Goal: Check status: Check status

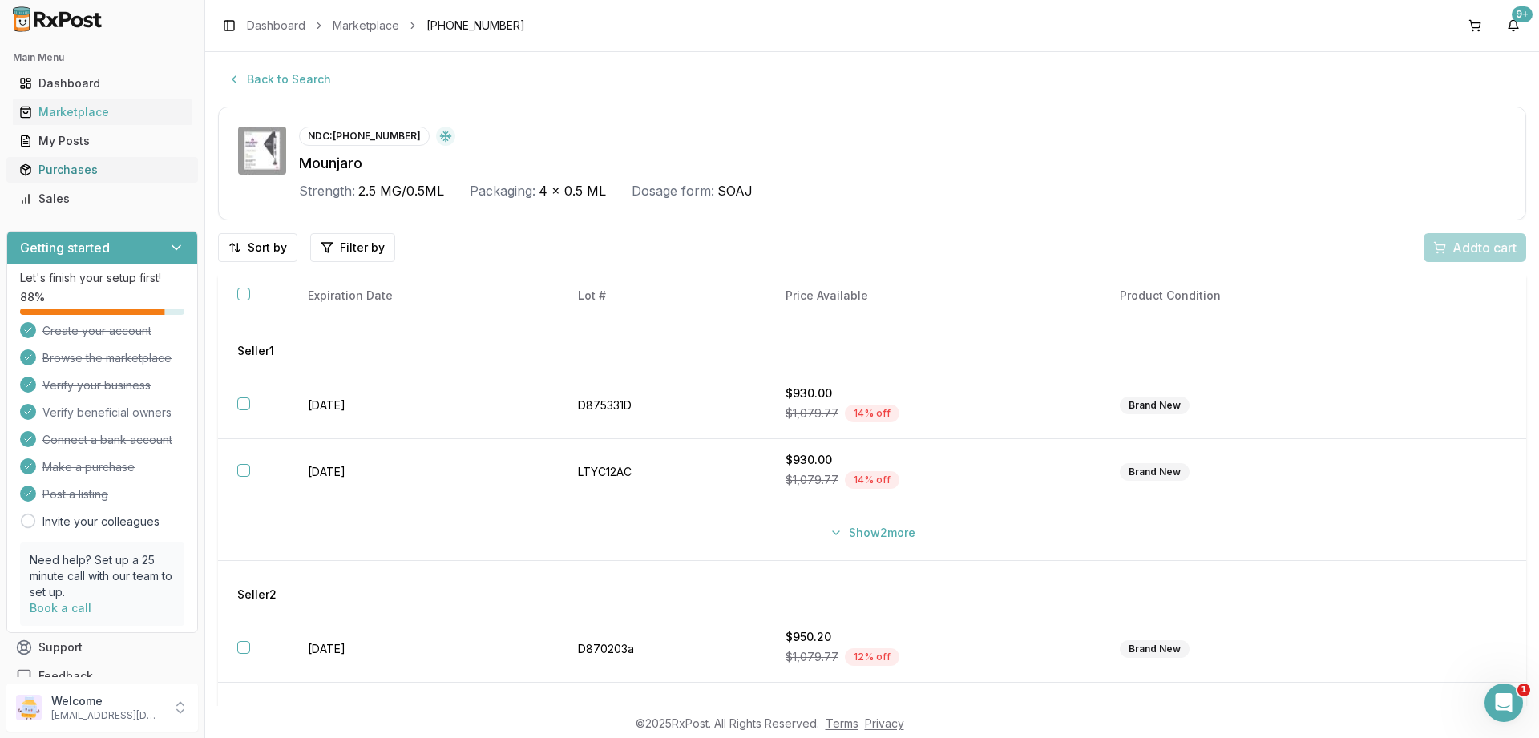
click at [53, 168] on div "Purchases" at bounding box center [102, 170] width 166 height 16
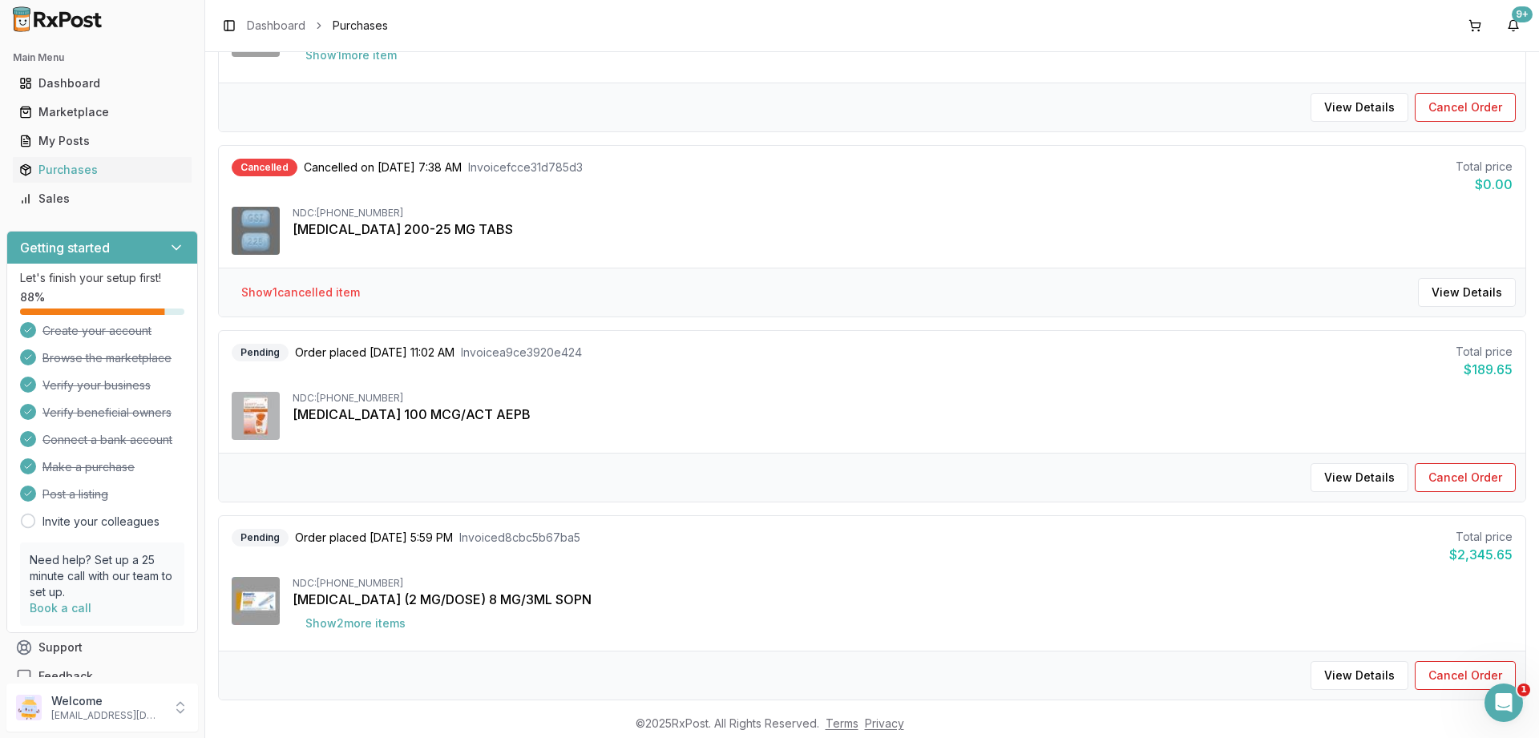
scroll to position [1154, 0]
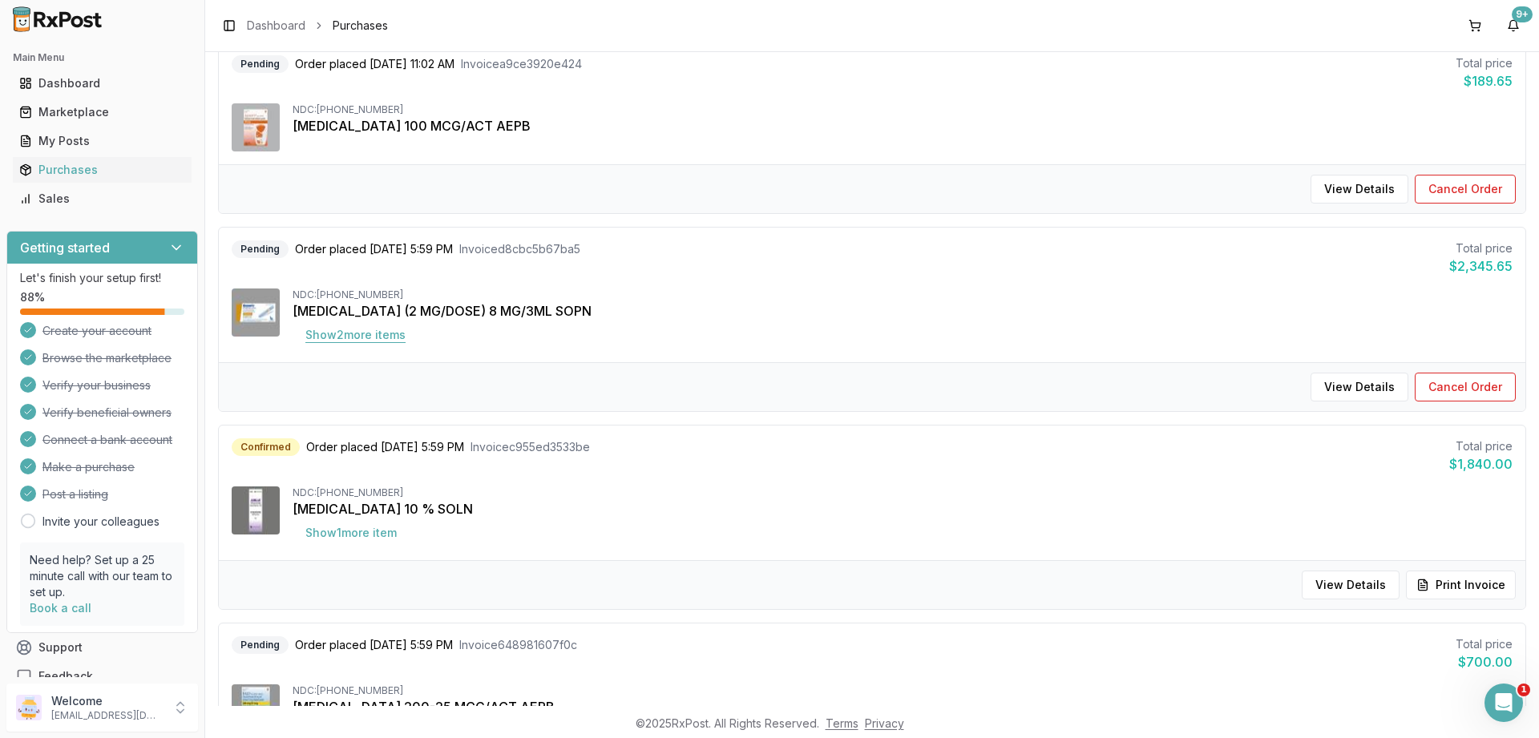
click at [365, 332] on button "Show 2 more item s" at bounding box center [356, 335] width 126 height 29
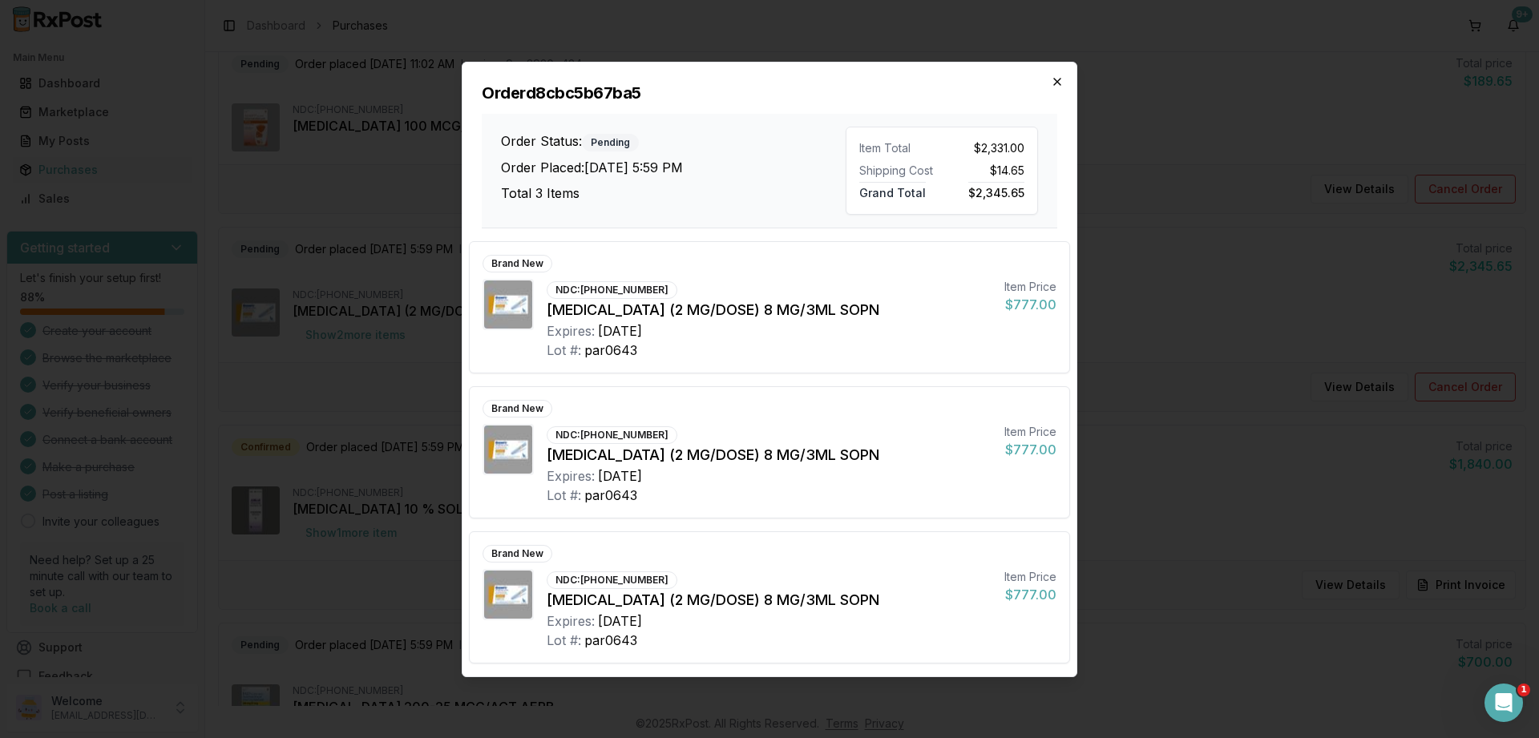
click at [1056, 80] on icon "button" at bounding box center [1057, 82] width 6 height 6
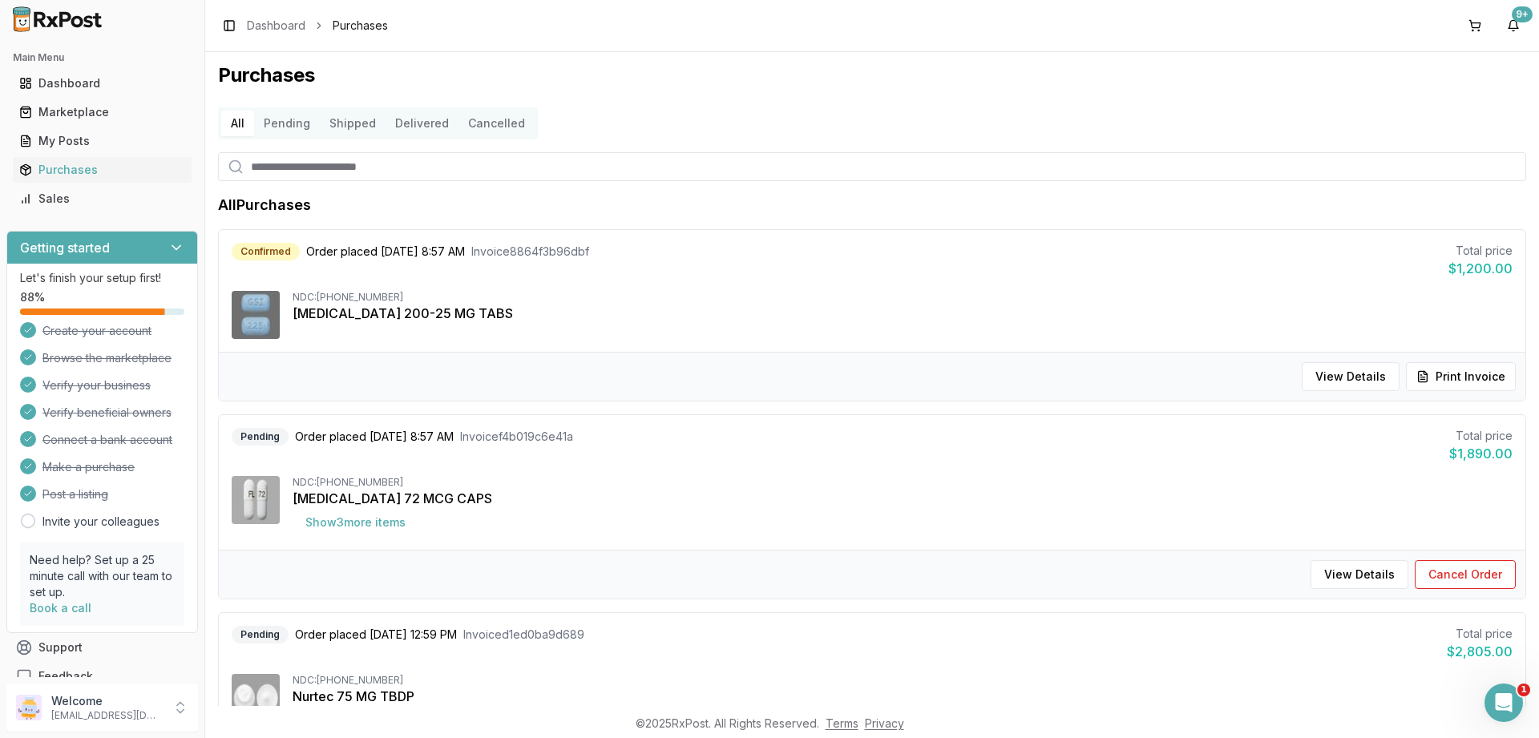
scroll to position [0, 0]
click at [485, 126] on button "Cancelled" at bounding box center [496, 126] width 76 height 26
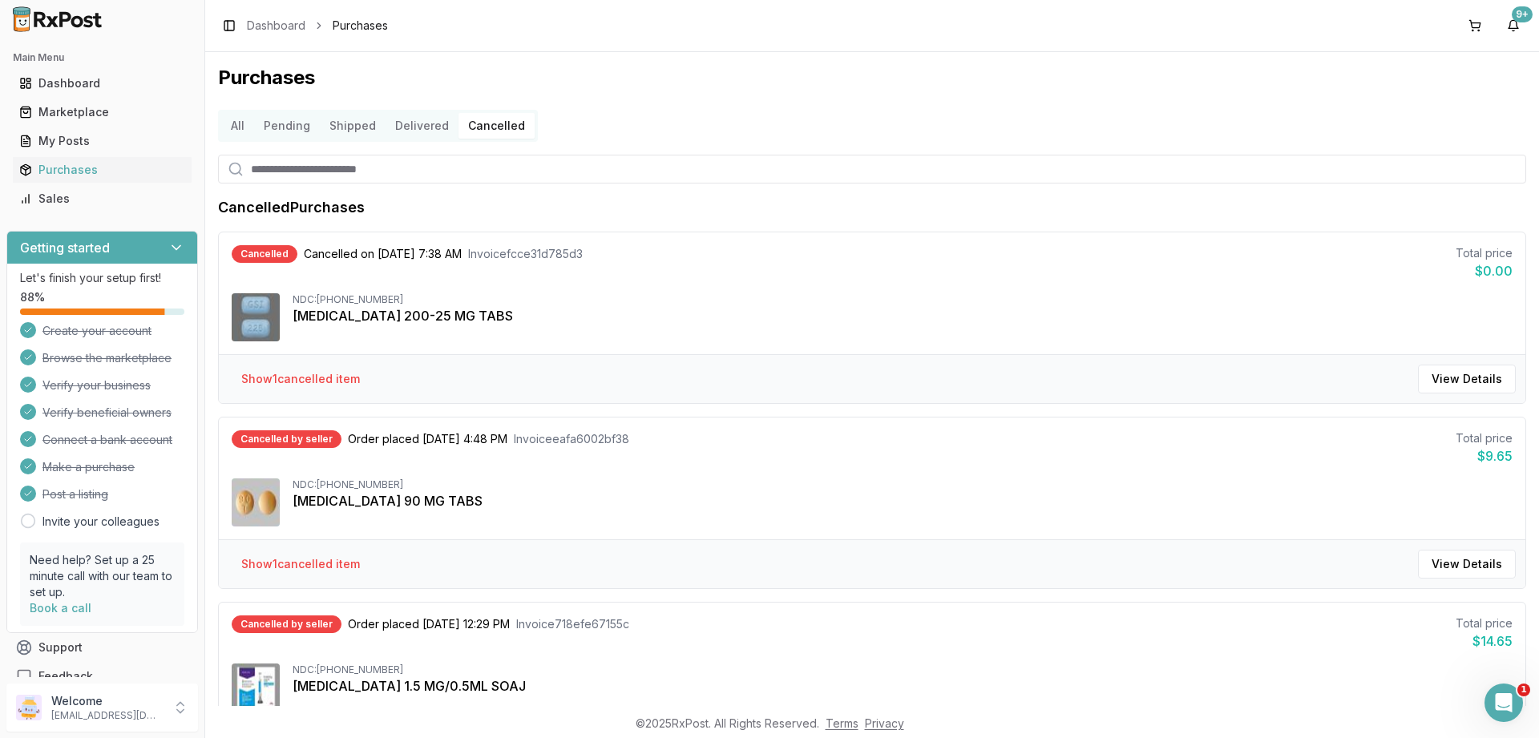
click at [309, 127] on button "Pending" at bounding box center [287, 126] width 66 height 26
click at [285, 129] on button "Pending" at bounding box center [287, 126] width 66 height 26
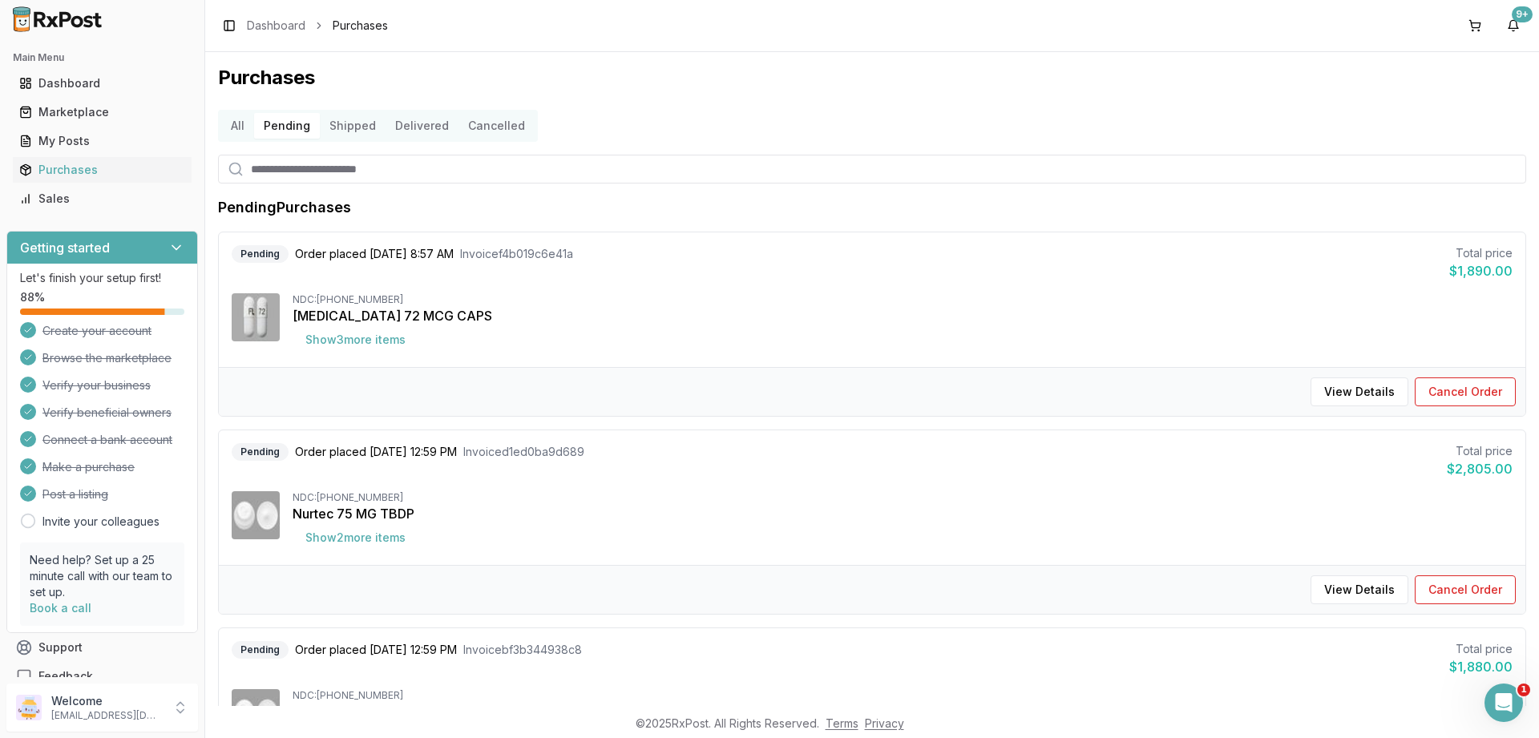
click at [366, 131] on button "Shipped" at bounding box center [353, 126] width 66 height 26
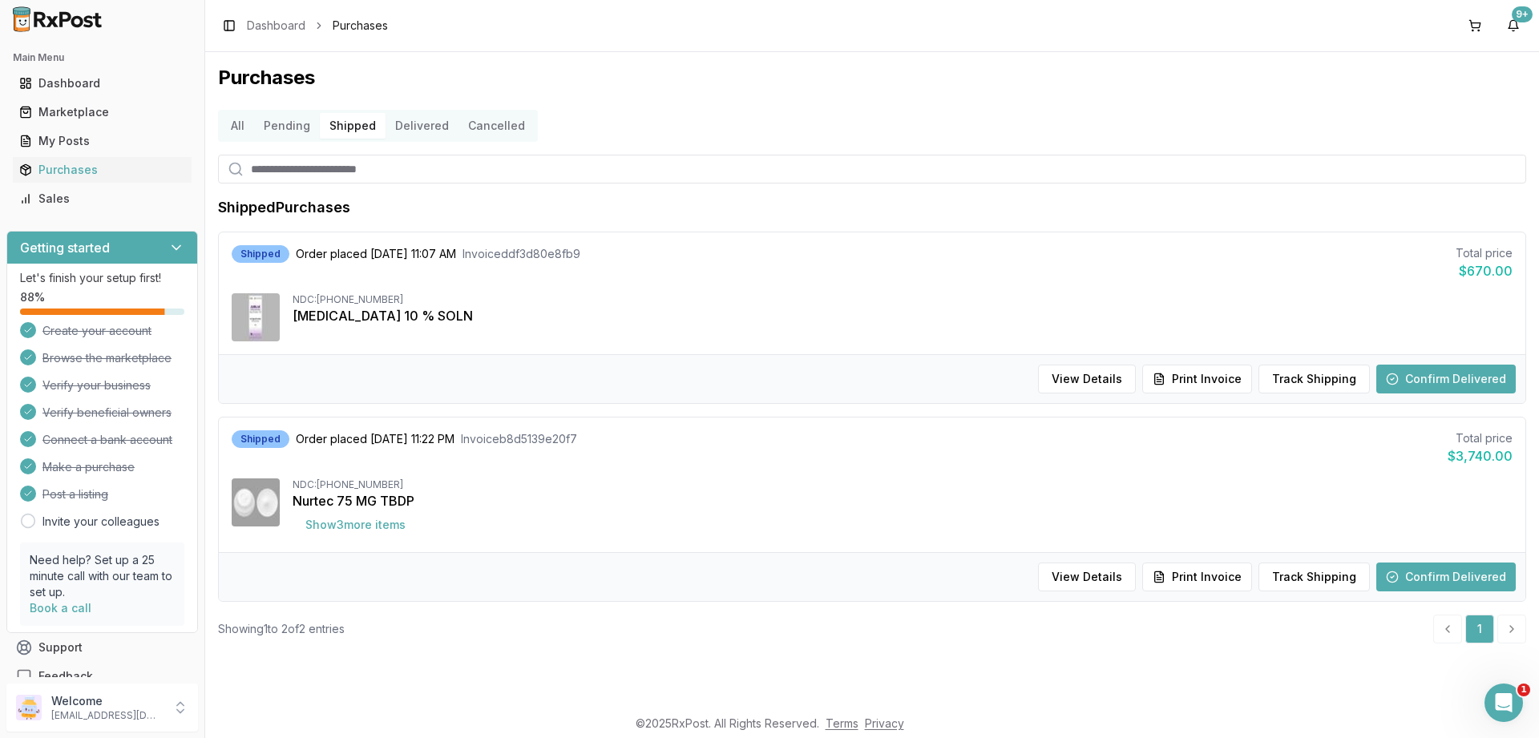
click at [419, 134] on button "Delivered" at bounding box center [422, 126] width 73 height 26
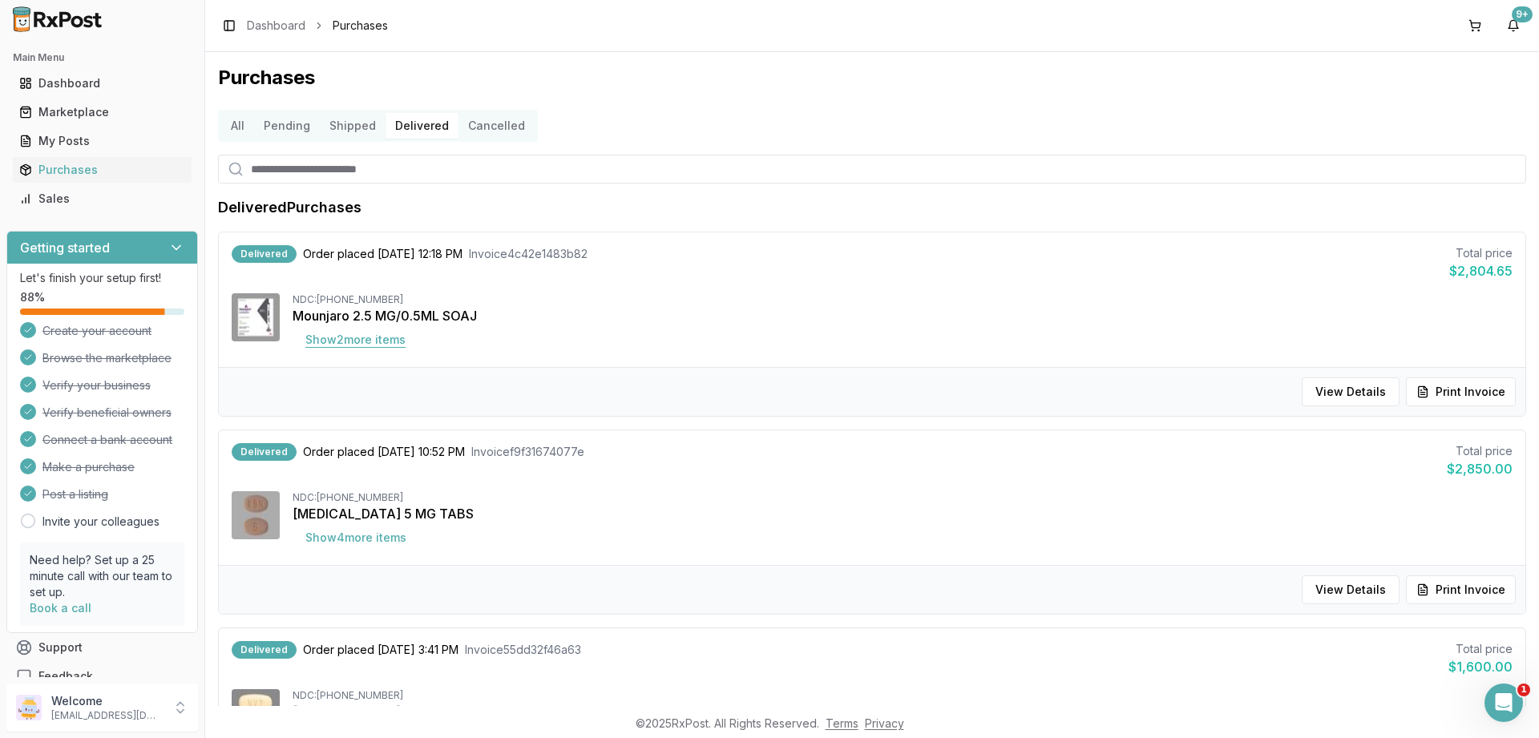
click at [348, 337] on button "Show 2 more item s" at bounding box center [356, 339] width 126 height 29
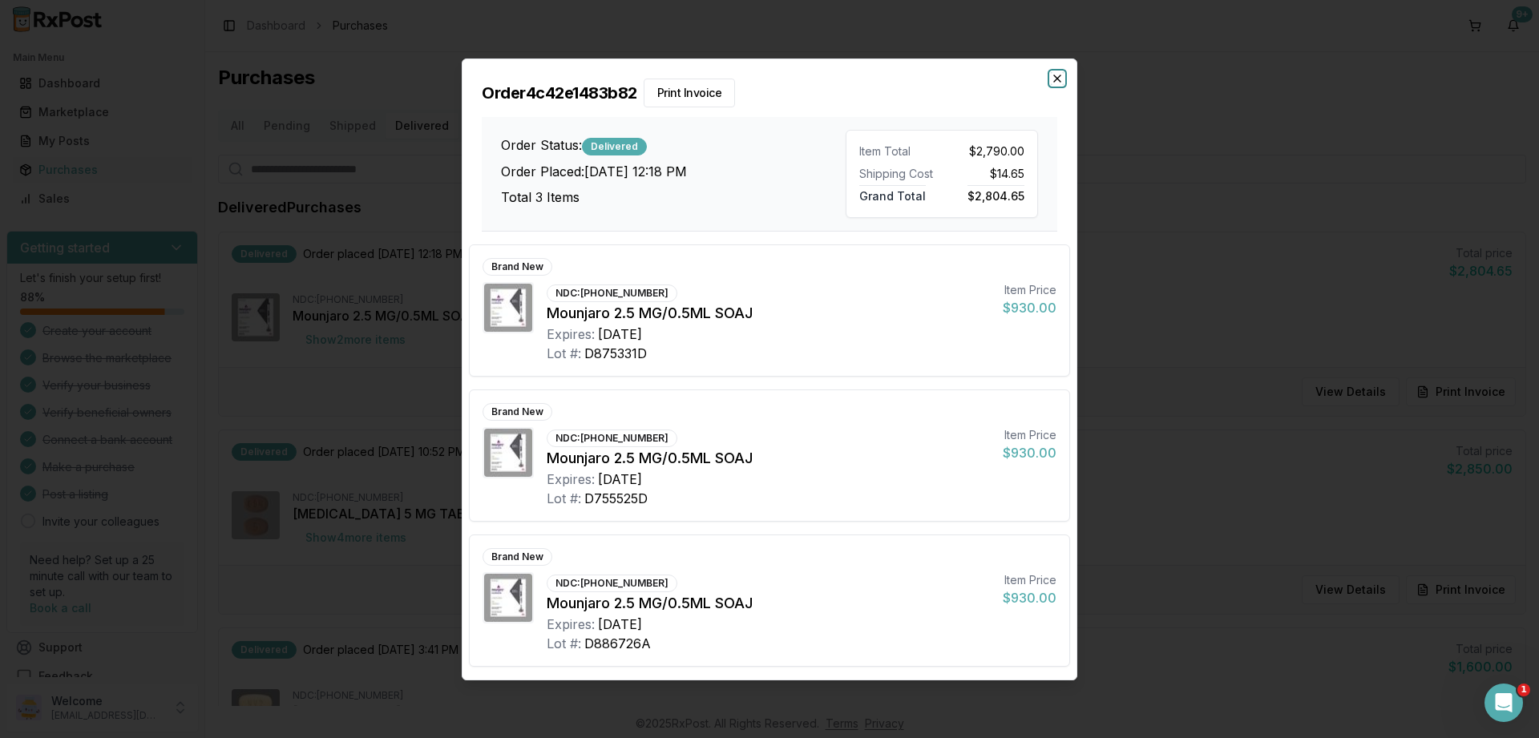
click at [1059, 80] on icon "button" at bounding box center [1057, 78] width 6 height 6
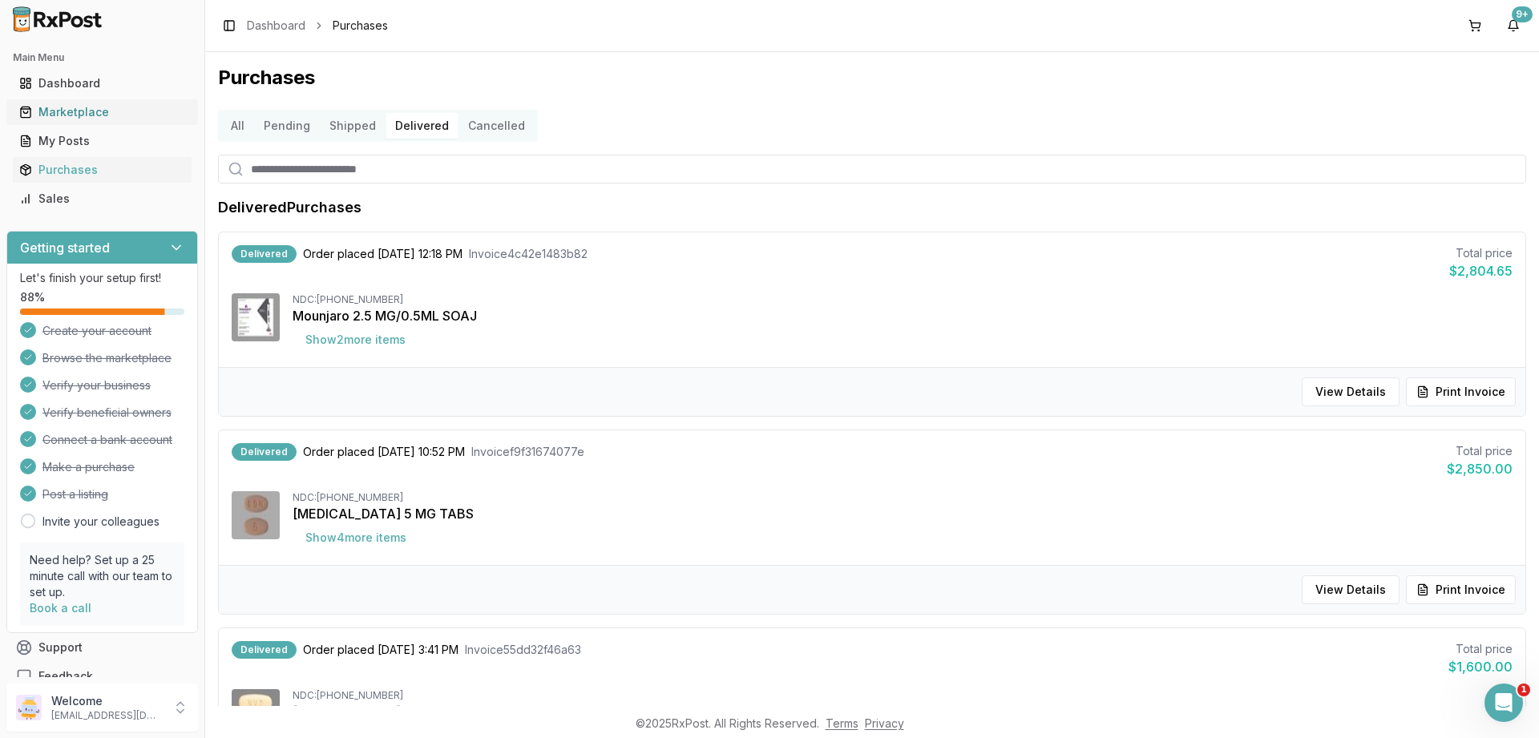
click at [75, 111] on div "Marketplace" at bounding box center [102, 112] width 166 height 16
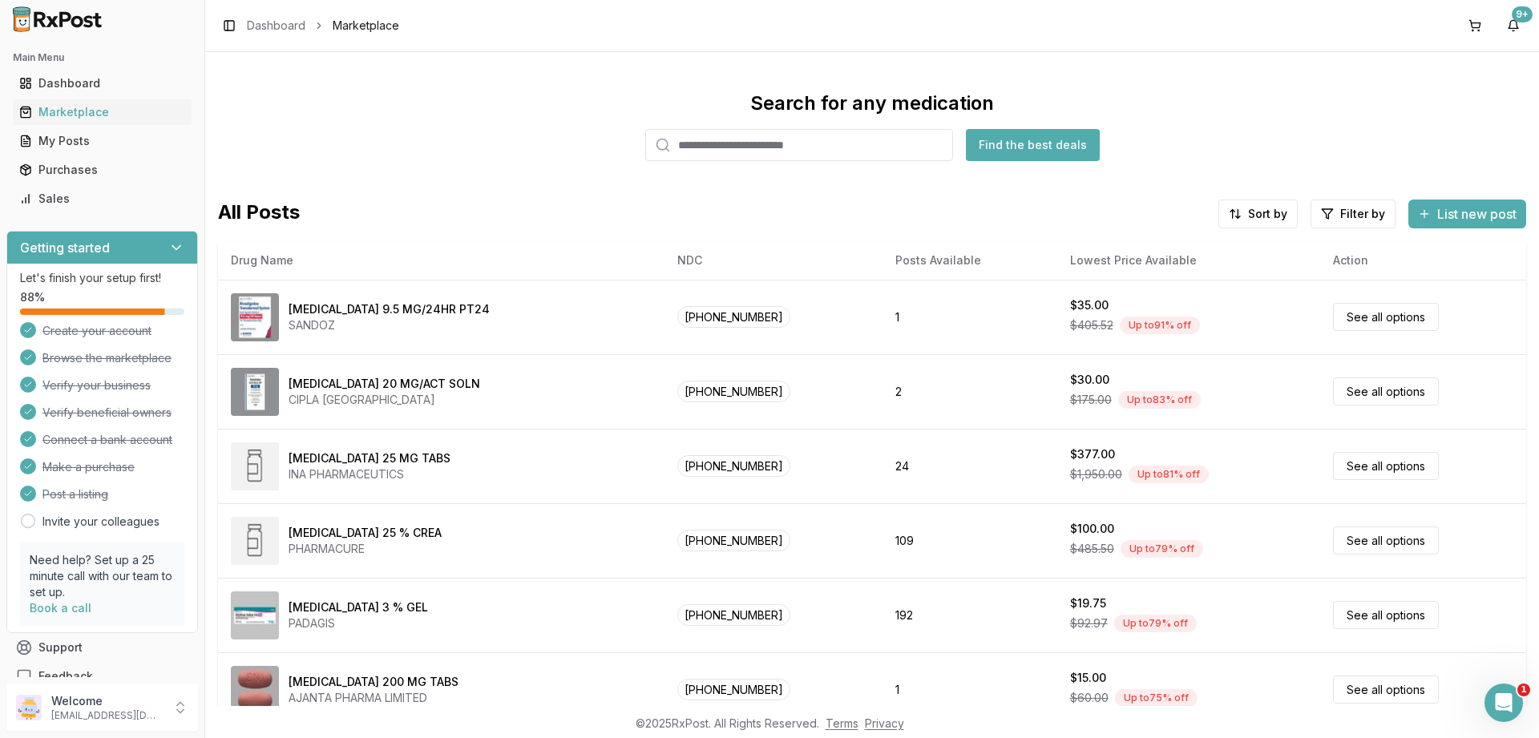
click at [799, 134] on input "search" at bounding box center [799, 145] width 308 height 32
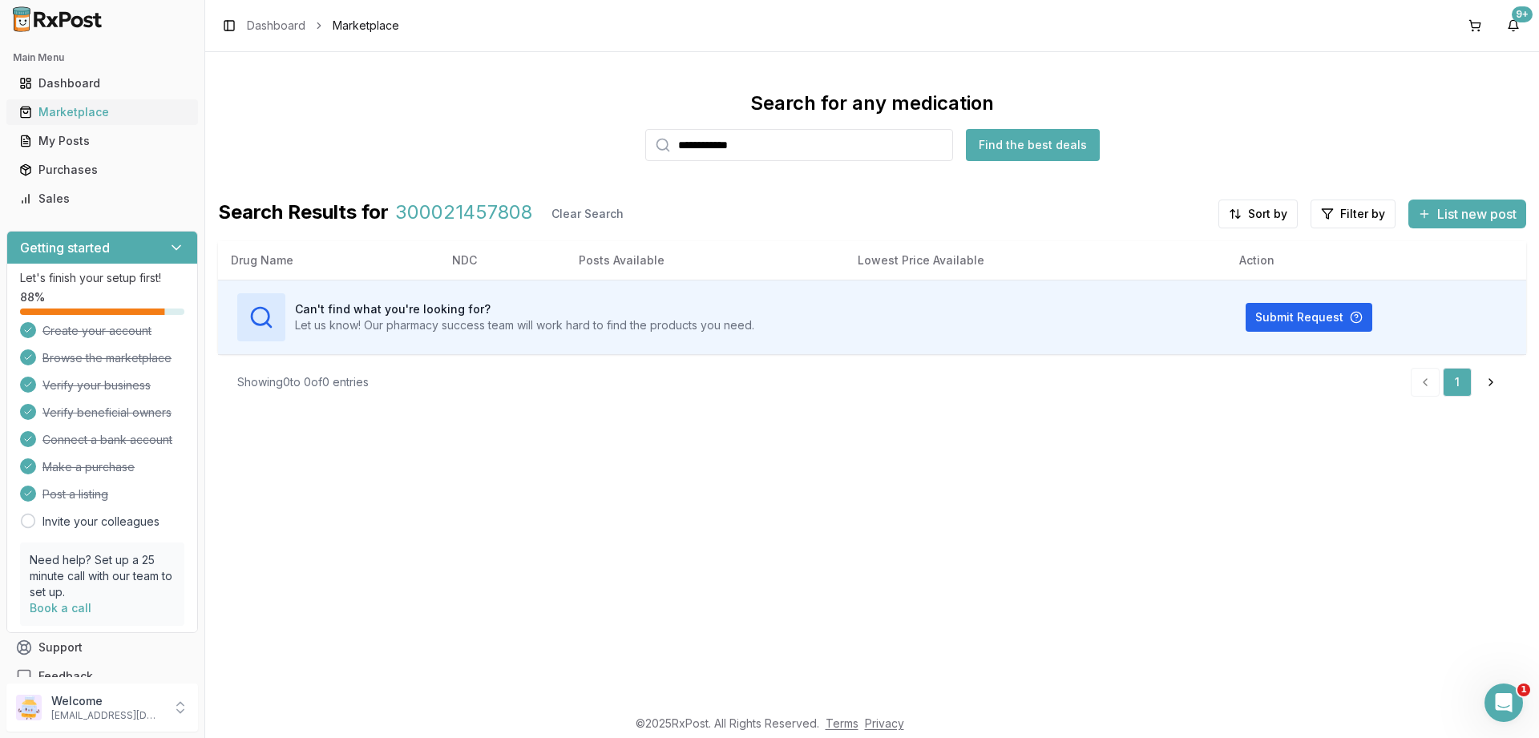
click at [86, 116] on div "Marketplace" at bounding box center [102, 112] width 166 height 16
click at [678, 142] on input "**********" at bounding box center [799, 145] width 308 height 32
drag, startPoint x: 787, startPoint y: 151, endPoint x: 412, endPoint y: 122, distance: 376.2
click at [645, 129] on input "**********" at bounding box center [799, 145] width 308 height 32
type input "******"
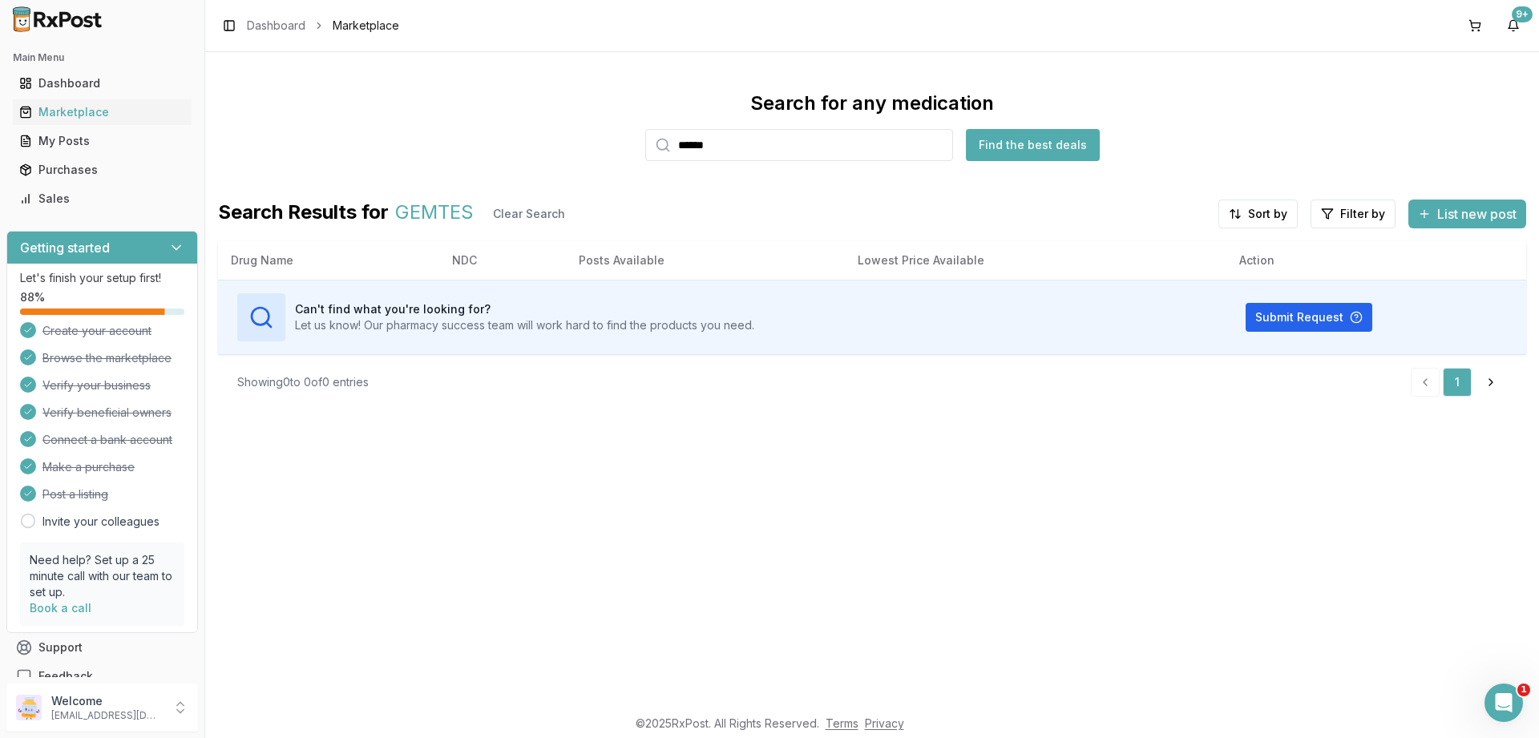
click at [1033, 154] on button "Find the best deals" at bounding box center [1033, 145] width 134 height 32
click at [775, 143] on input "******" at bounding box center [799, 145] width 308 height 32
drag, startPoint x: 1008, startPoint y: 139, endPoint x: 994, endPoint y: 139, distance: 14.4
click at [1008, 138] on button "Find the best deals" at bounding box center [1033, 145] width 134 height 32
click at [50, 171] on div "Purchases" at bounding box center [102, 170] width 166 height 16
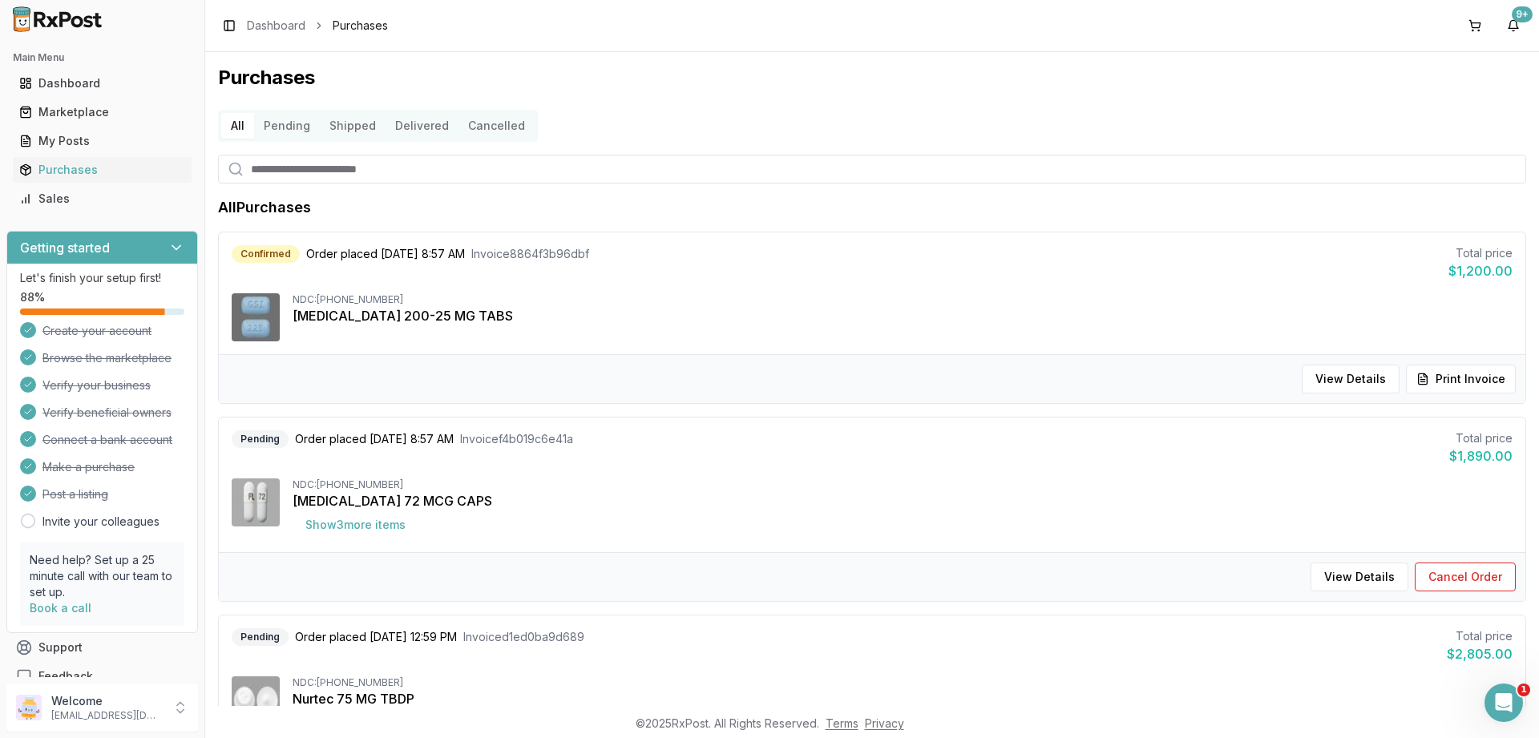
click at [305, 176] on input "search" at bounding box center [872, 169] width 1308 height 29
type input "***"
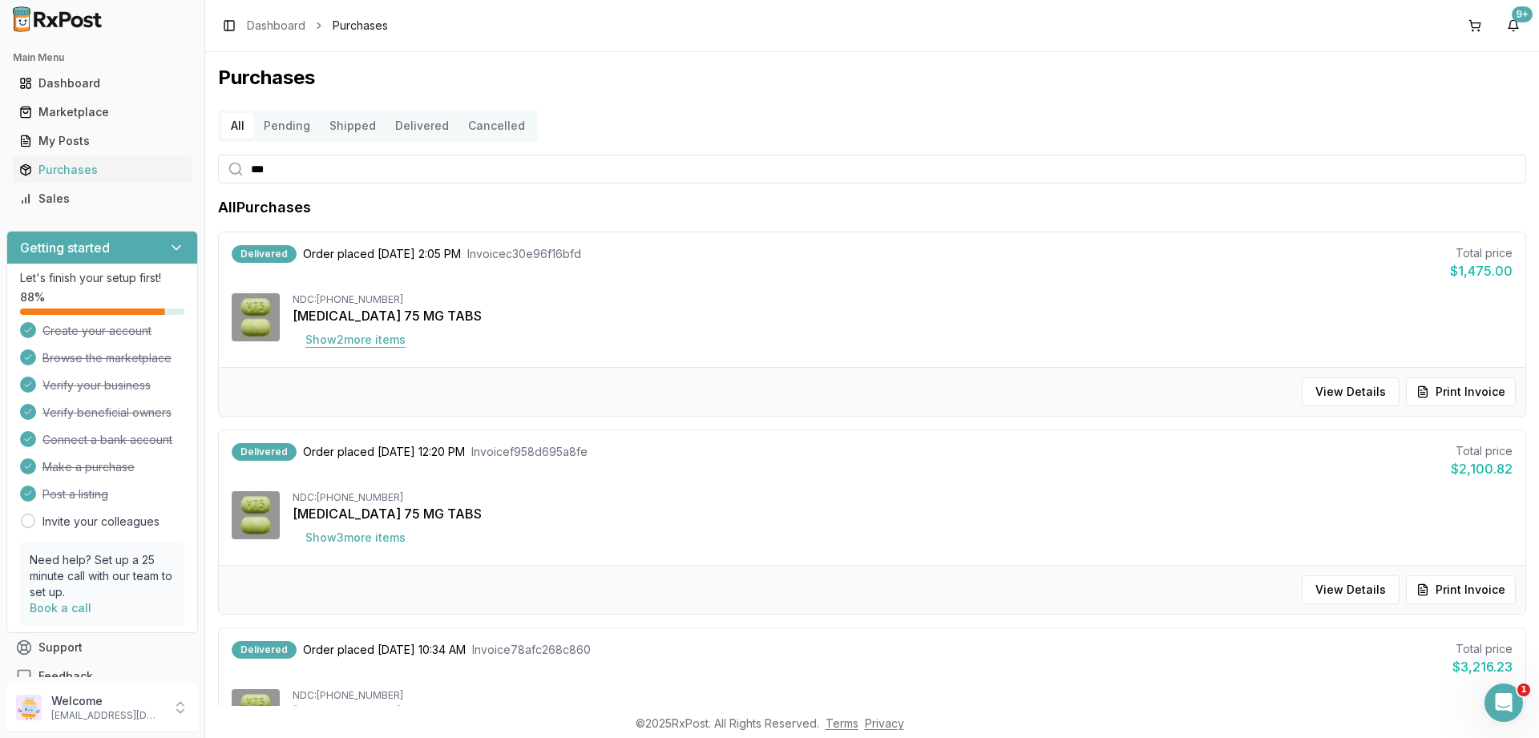
click at [353, 341] on button "Show 2 more item s" at bounding box center [356, 339] width 126 height 29
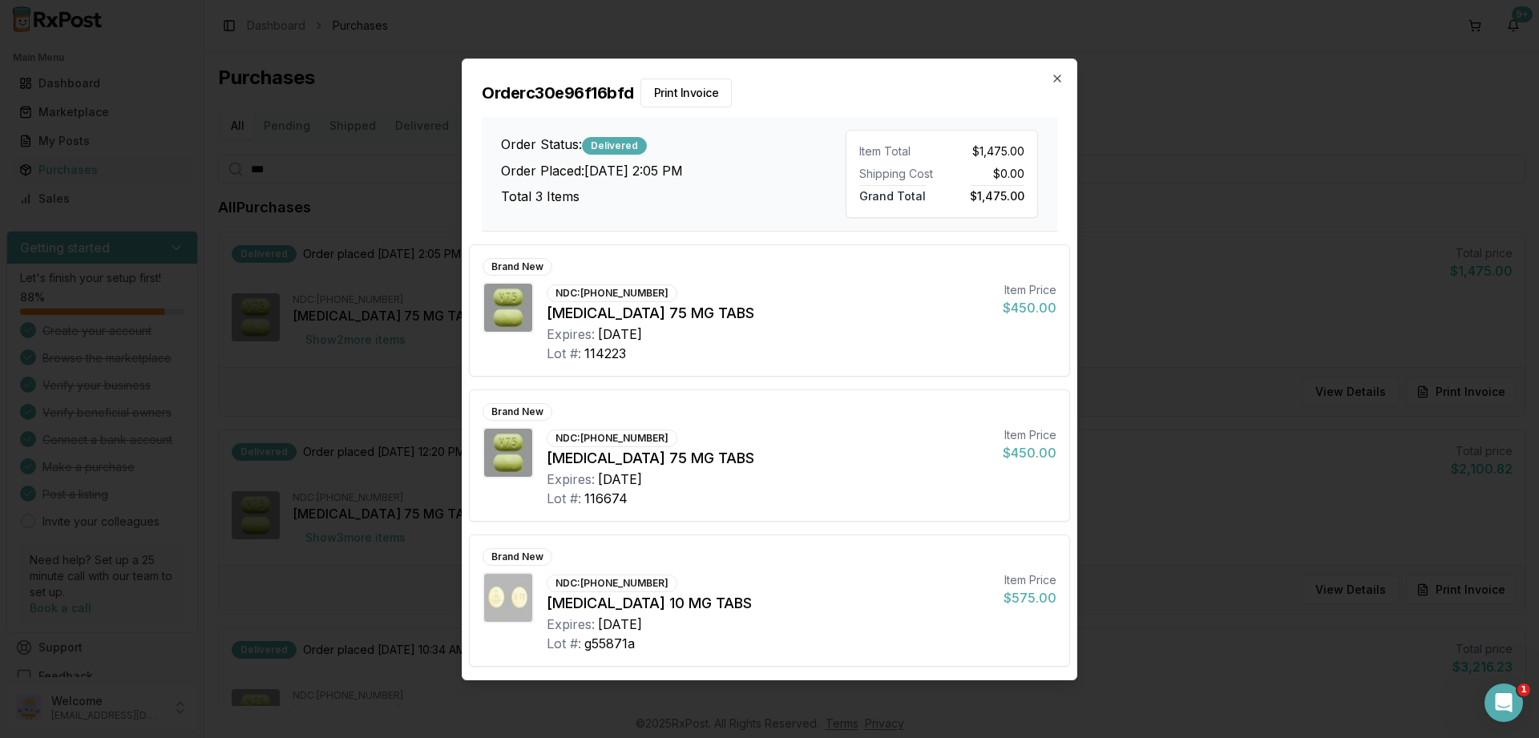
click at [1048, 75] on div "Order c30e96f16bfd Print Invoice Order Status: Delivered Order Placed: [DATE] 2…" at bounding box center [769, 145] width 614 height 172
click at [1061, 79] on icon "button" at bounding box center [1057, 78] width 13 height 13
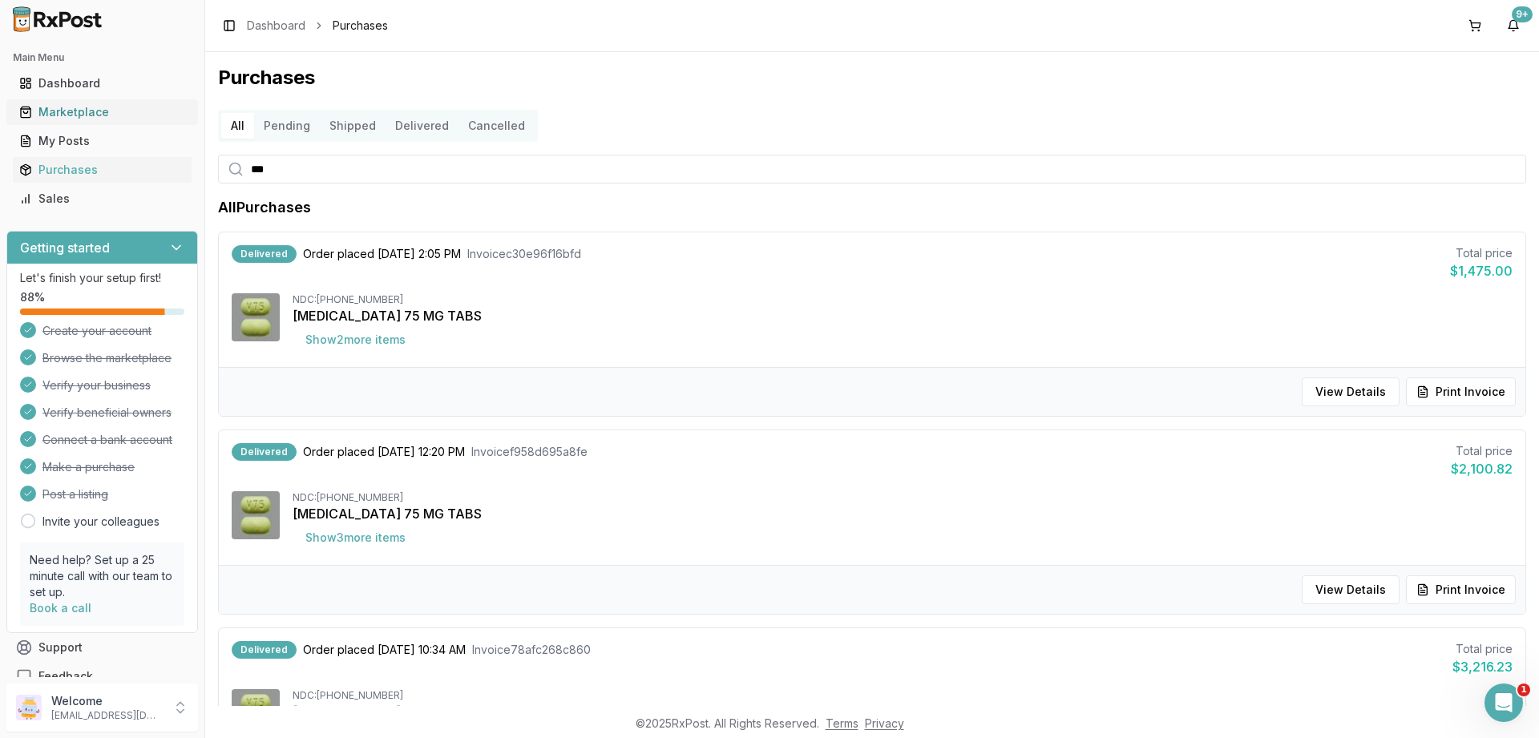
click at [55, 111] on div "Marketplace" at bounding box center [102, 112] width 166 height 16
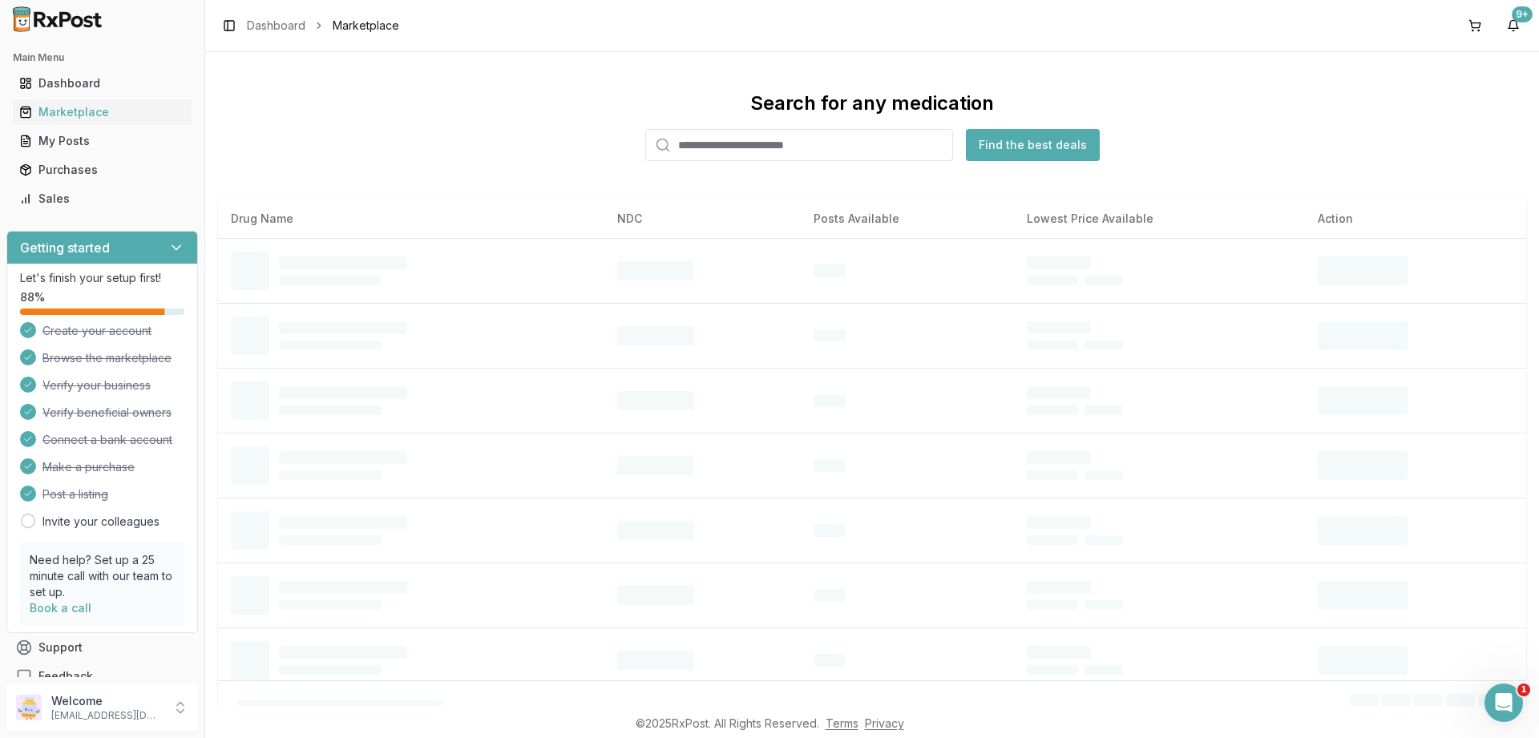
click at [702, 139] on input "search" at bounding box center [799, 145] width 308 height 32
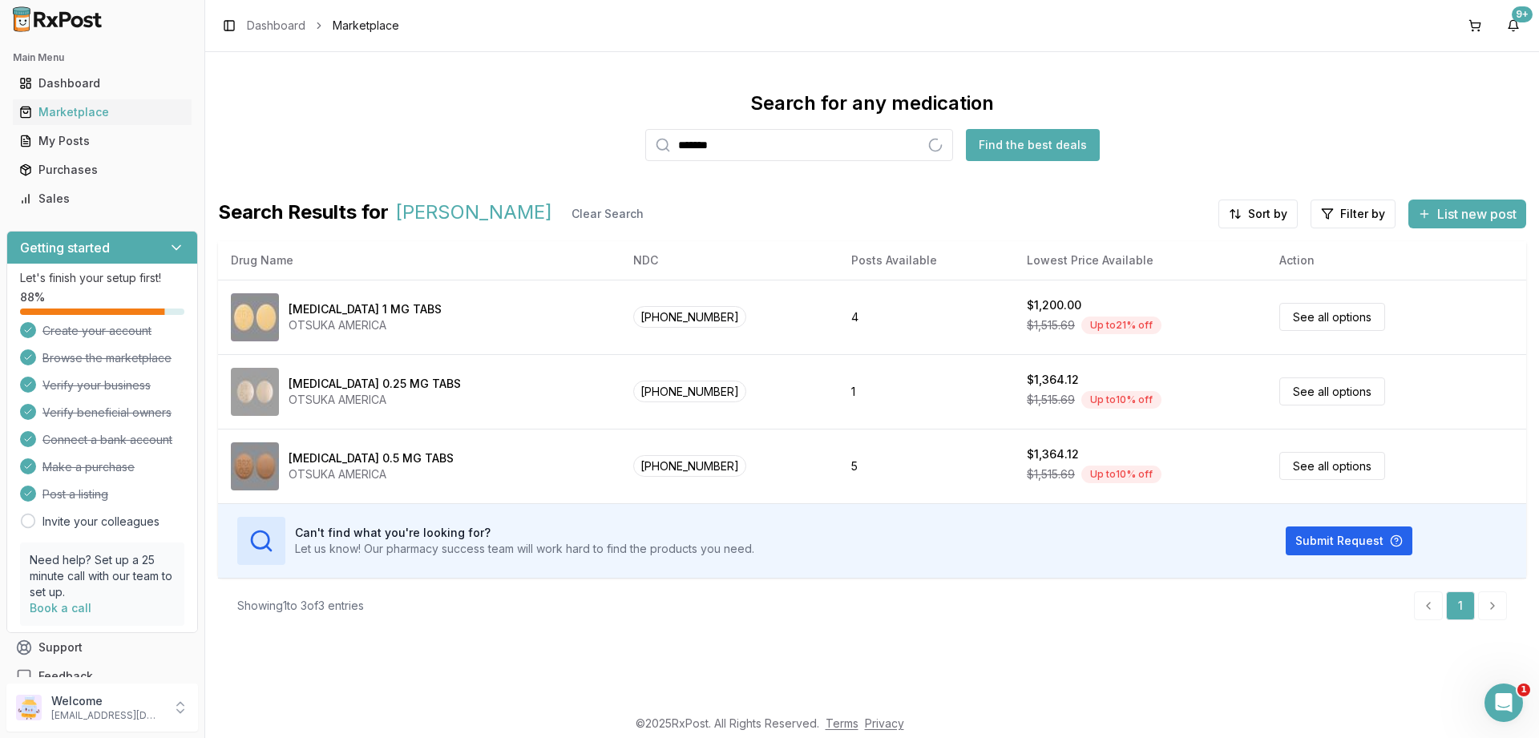
type input "*******"
click at [69, 166] on div "Purchases" at bounding box center [102, 170] width 166 height 16
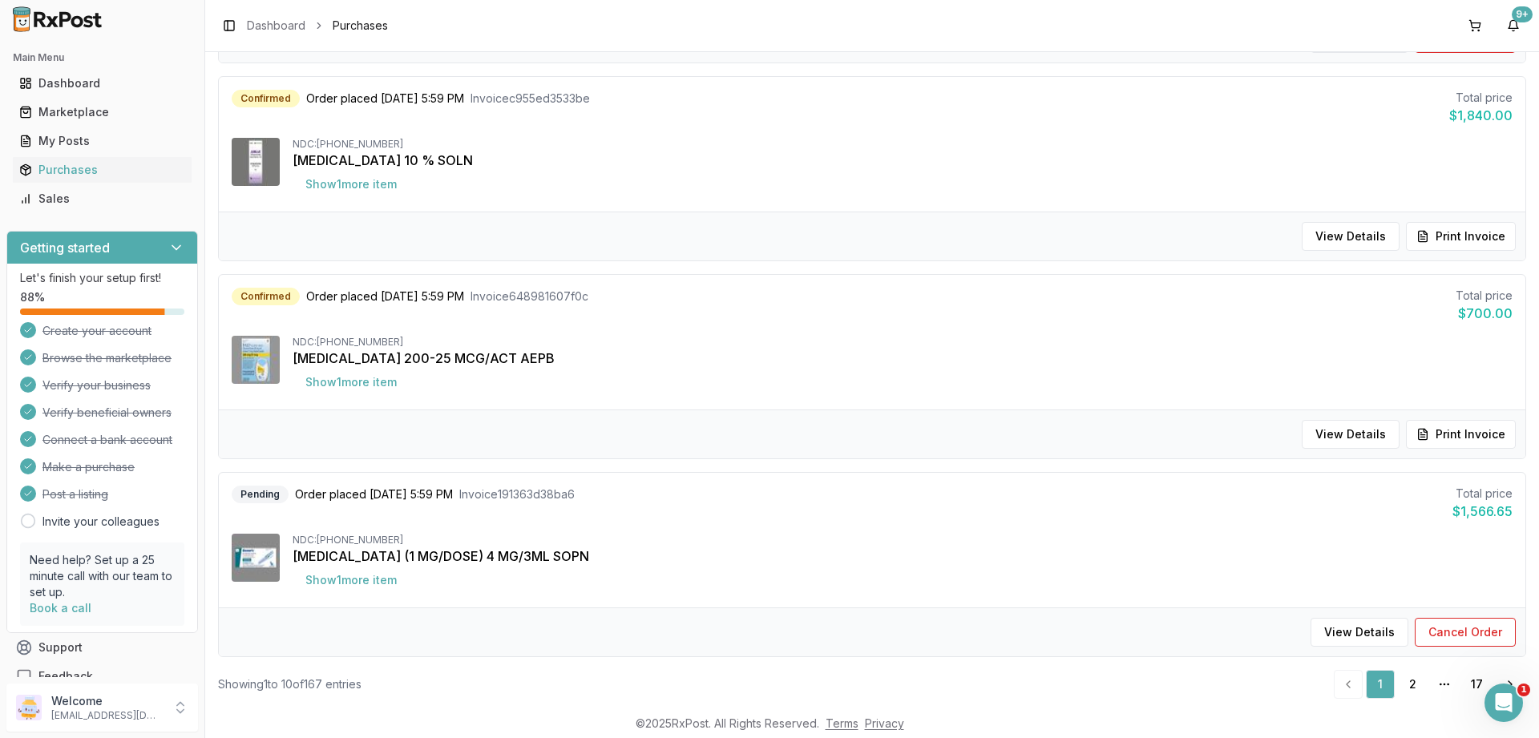
scroll to position [1534, 0]
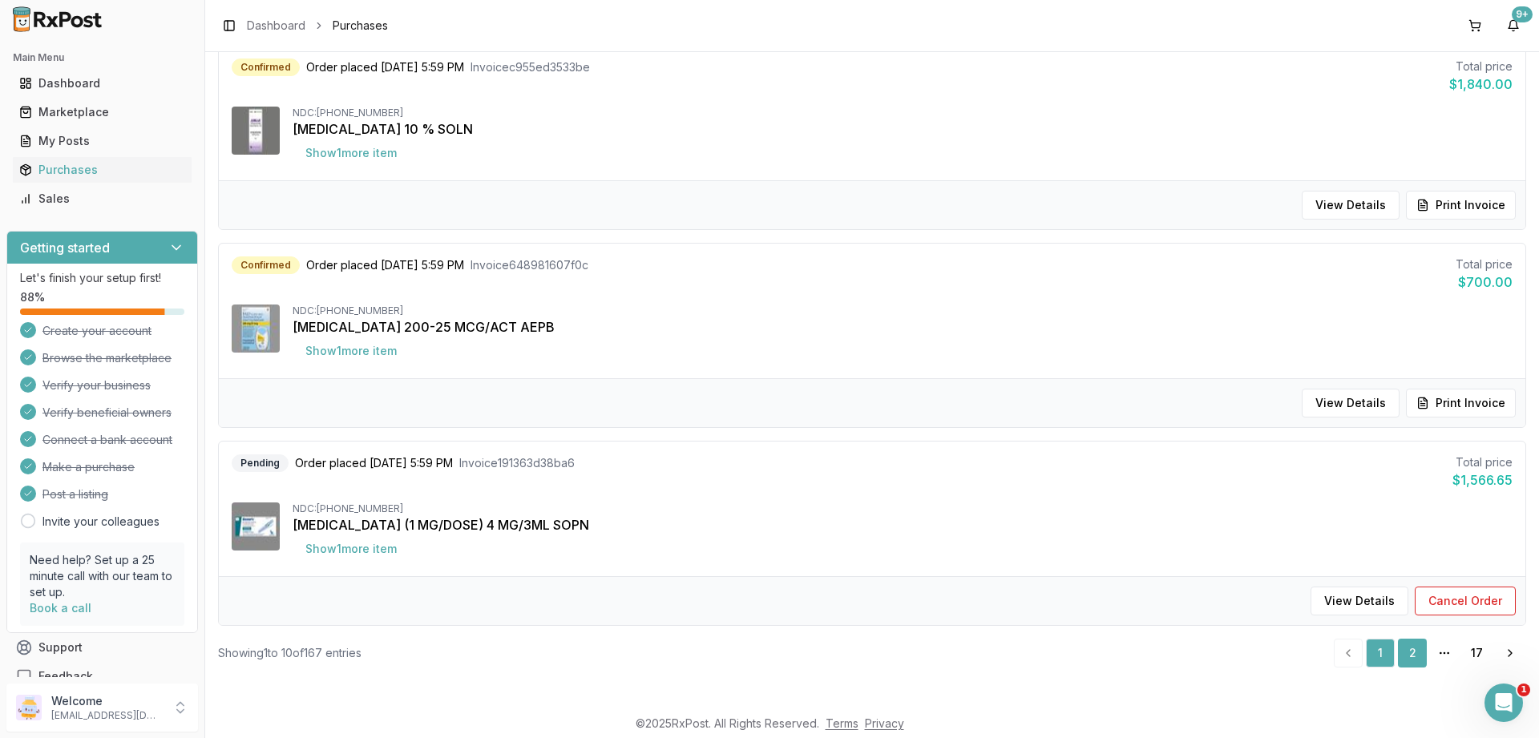
click at [1417, 658] on link "2" at bounding box center [1412, 653] width 29 height 29
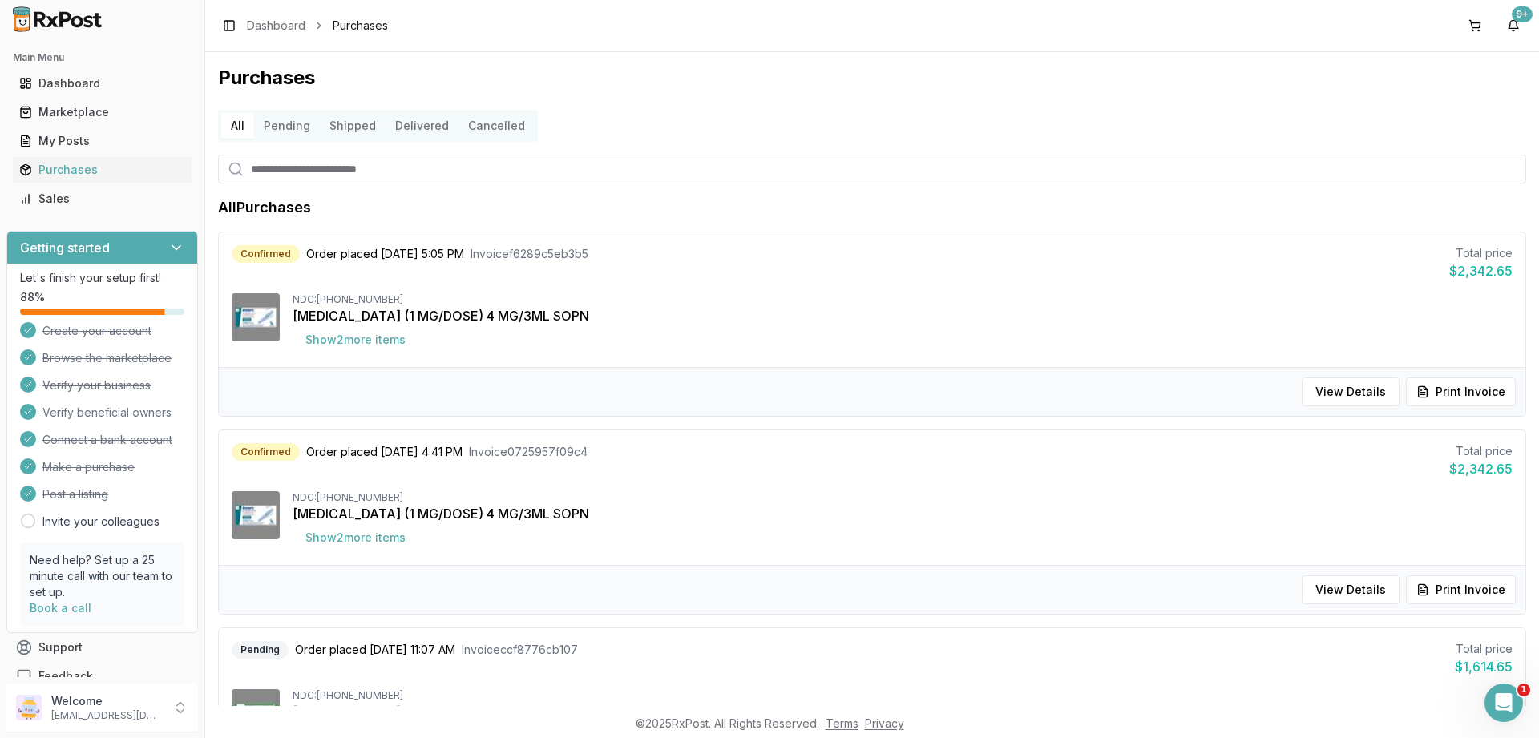
click at [303, 130] on button "Pending" at bounding box center [287, 126] width 66 height 26
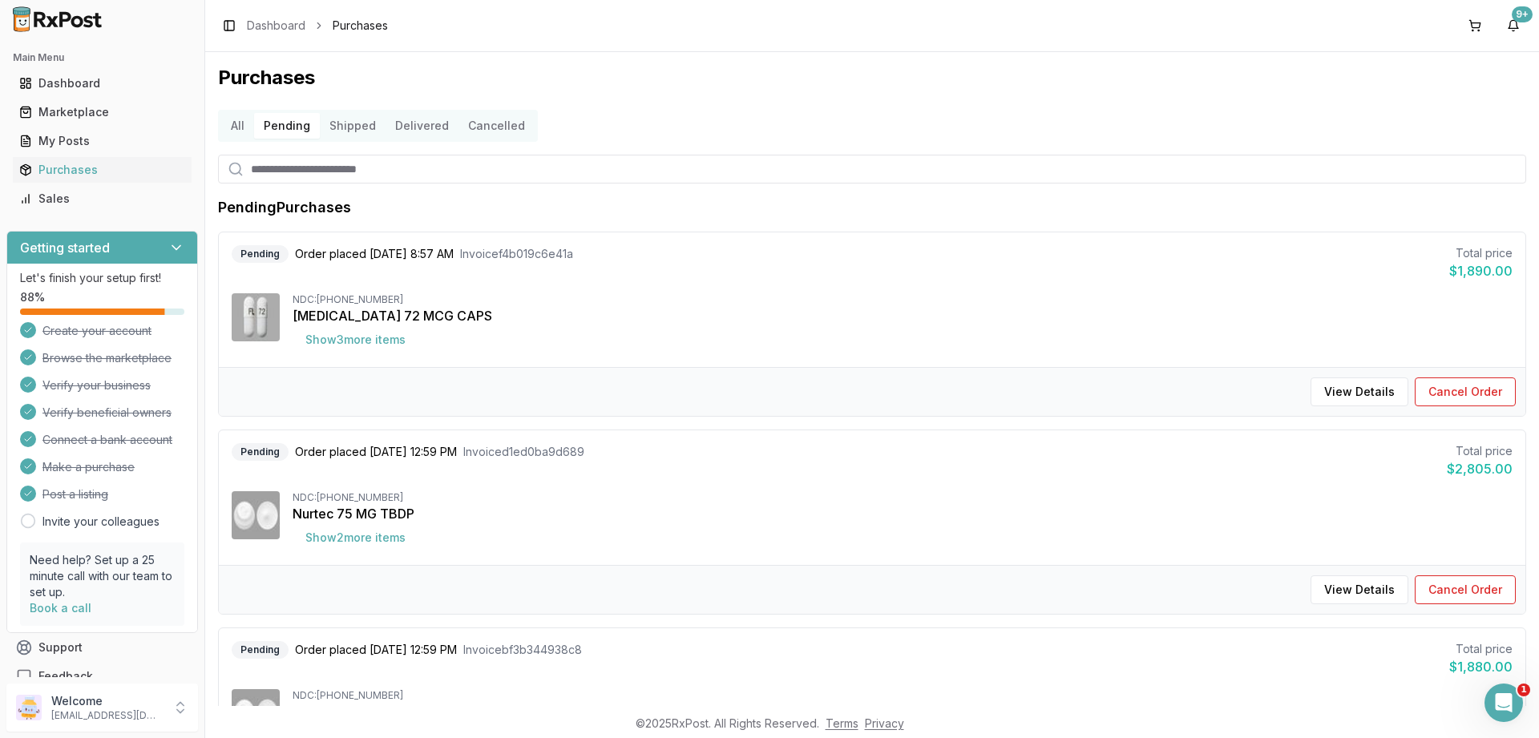
click at [343, 125] on button "Shipped" at bounding box center [353, 126] width 66 height 26
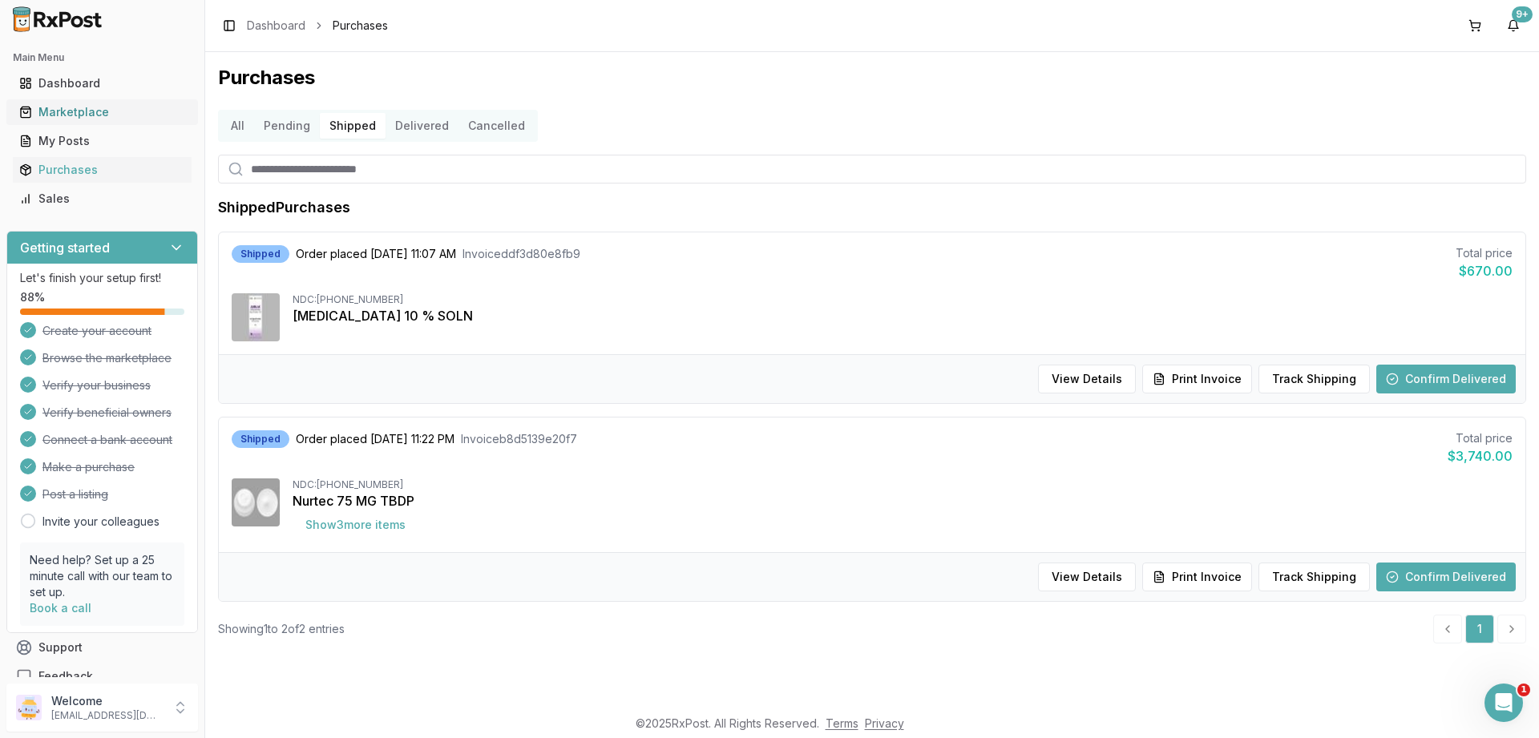
click at [59, 111] on div "Marketplace" at bounding box center [102, 112] width 166 height 16
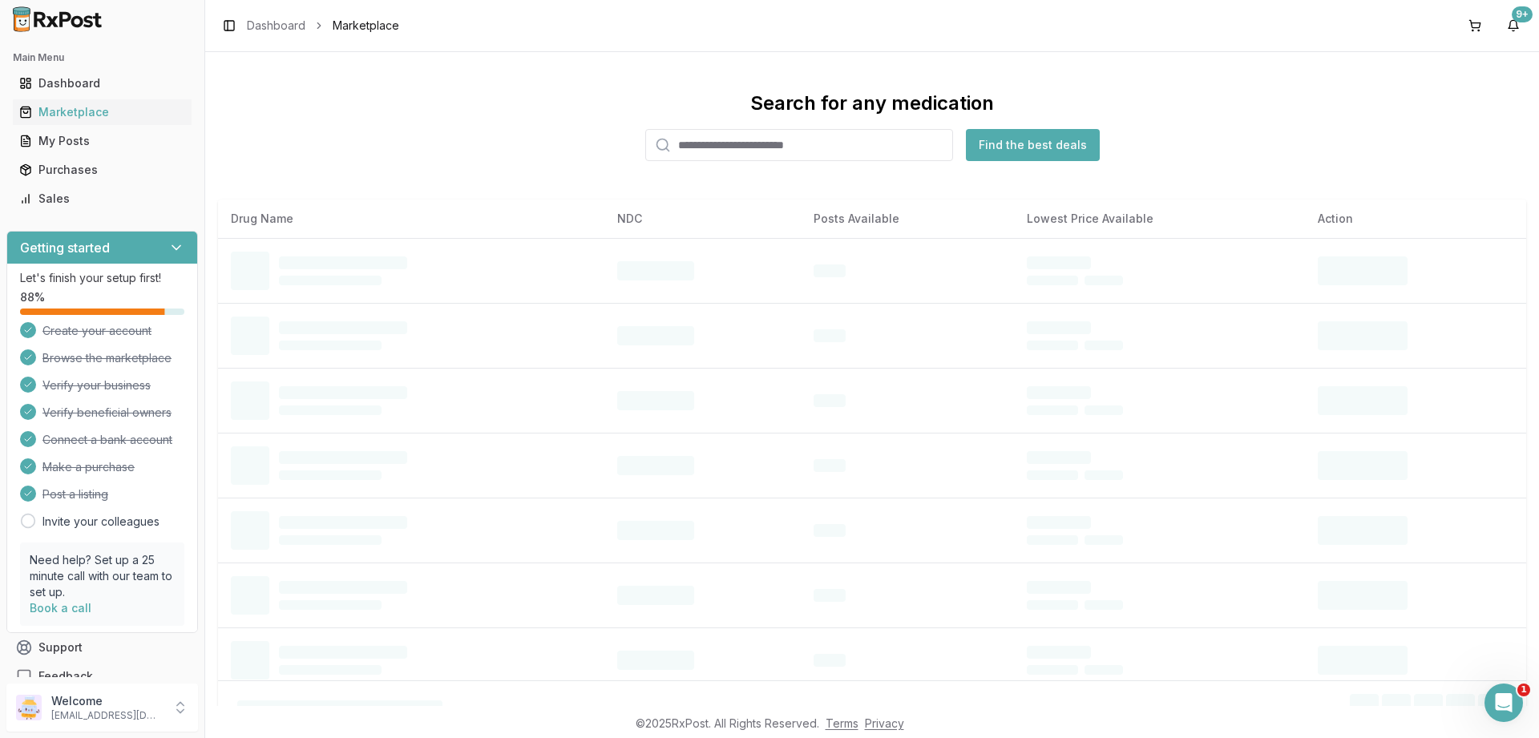
click at [704, 145] on input "search" at bounding box center [799, 145] width 308 height 32
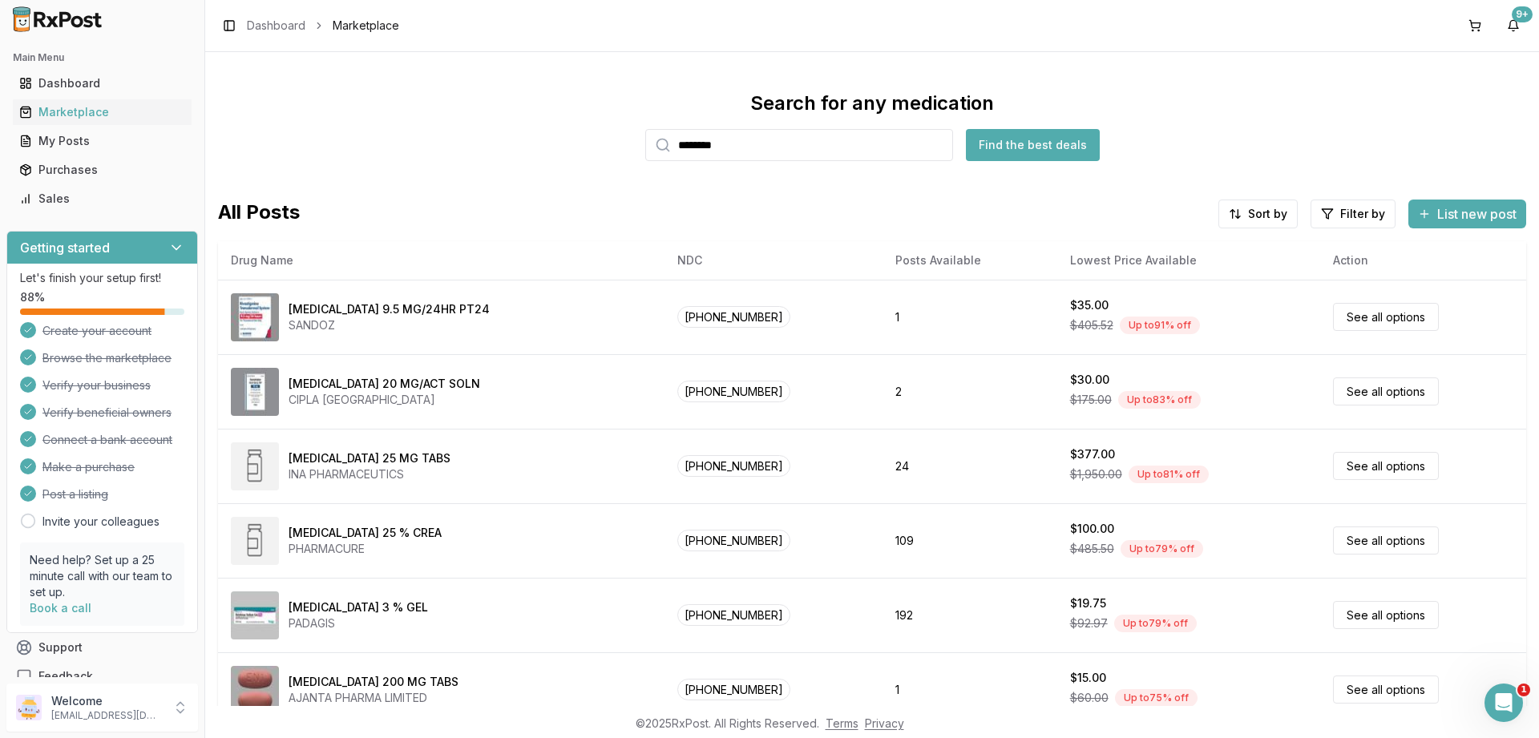
type input "********"
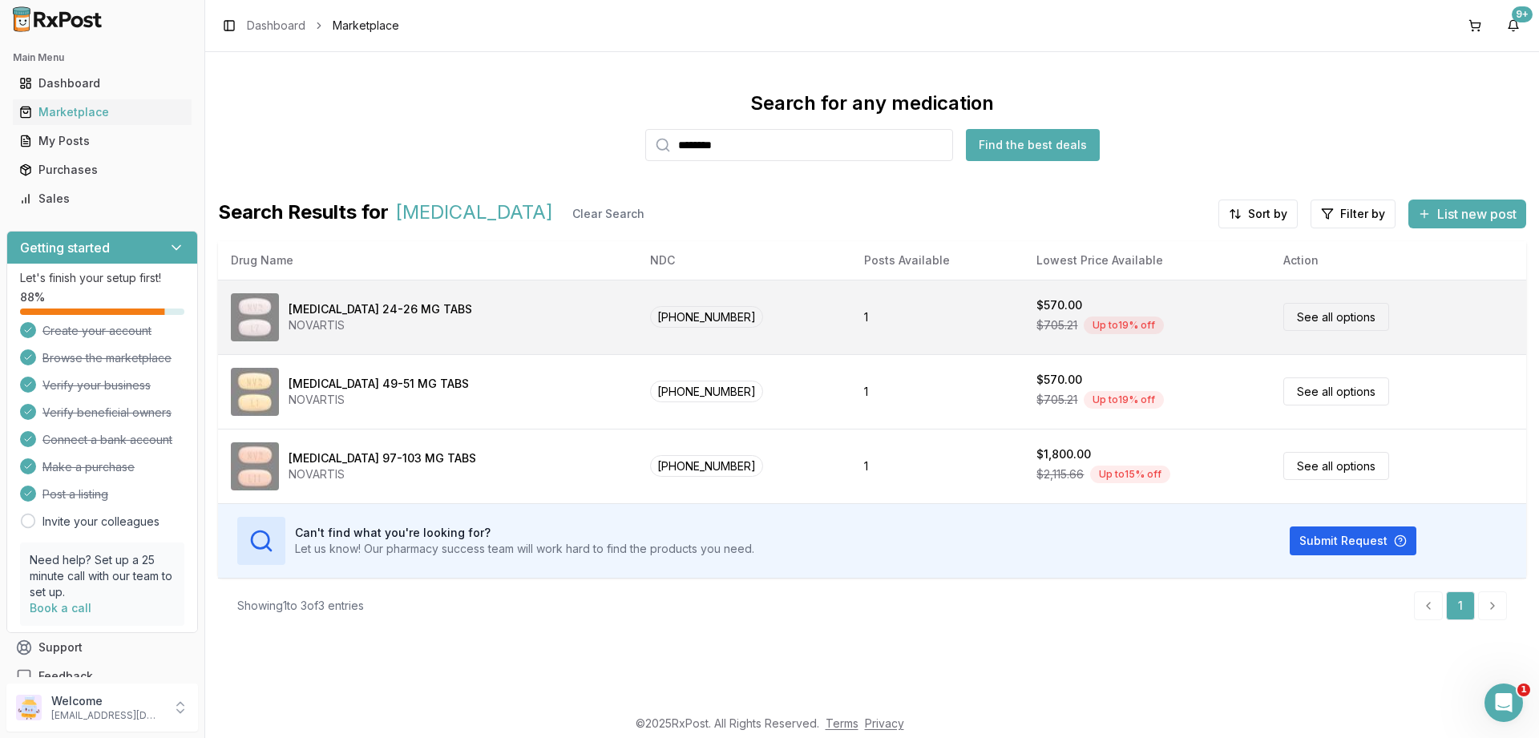
click at [1298, 324] on link "See all options" at bounding box center [1336, 317] width 106 height 28
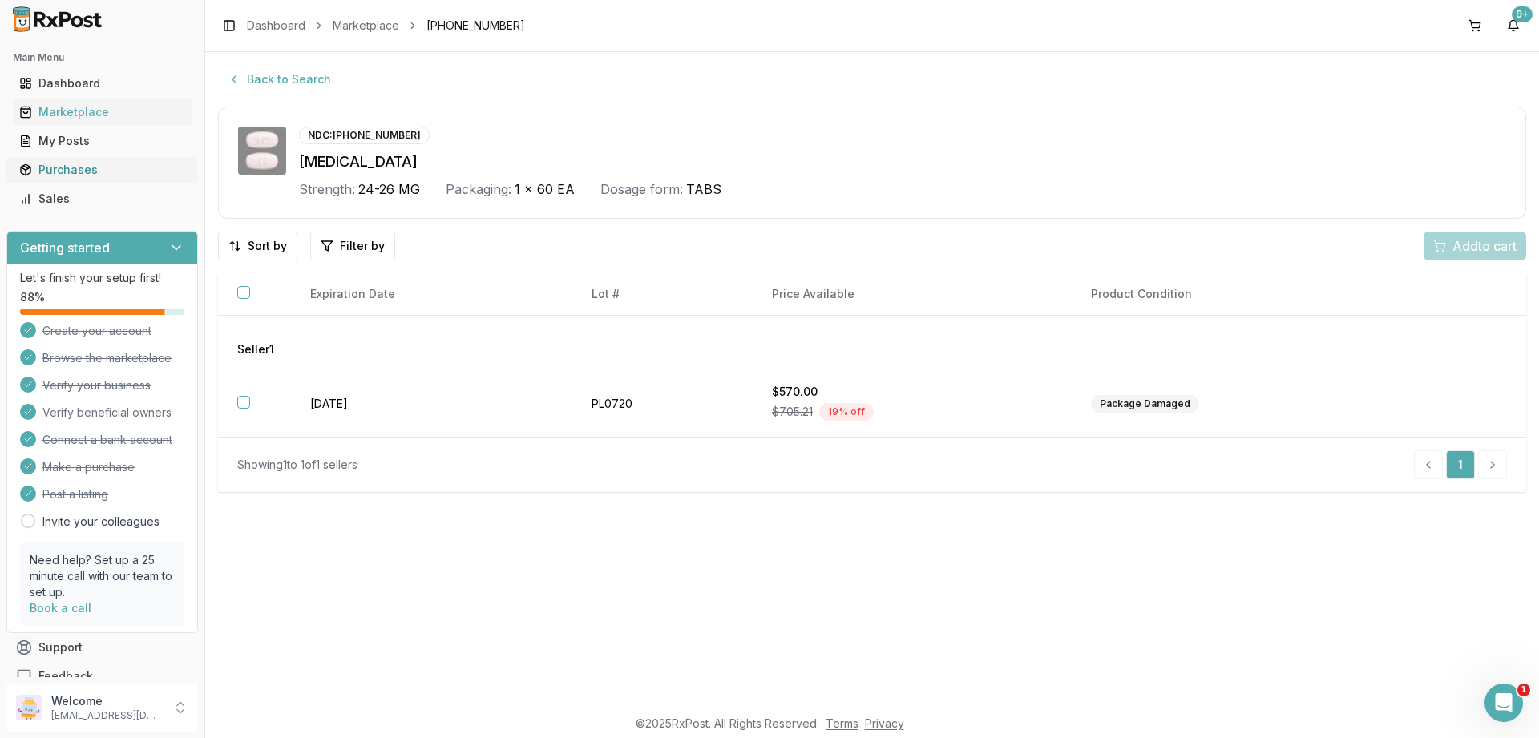
click at [111, 176] on div "Purchases" at bounding box center [102, 170] width 166 height 16
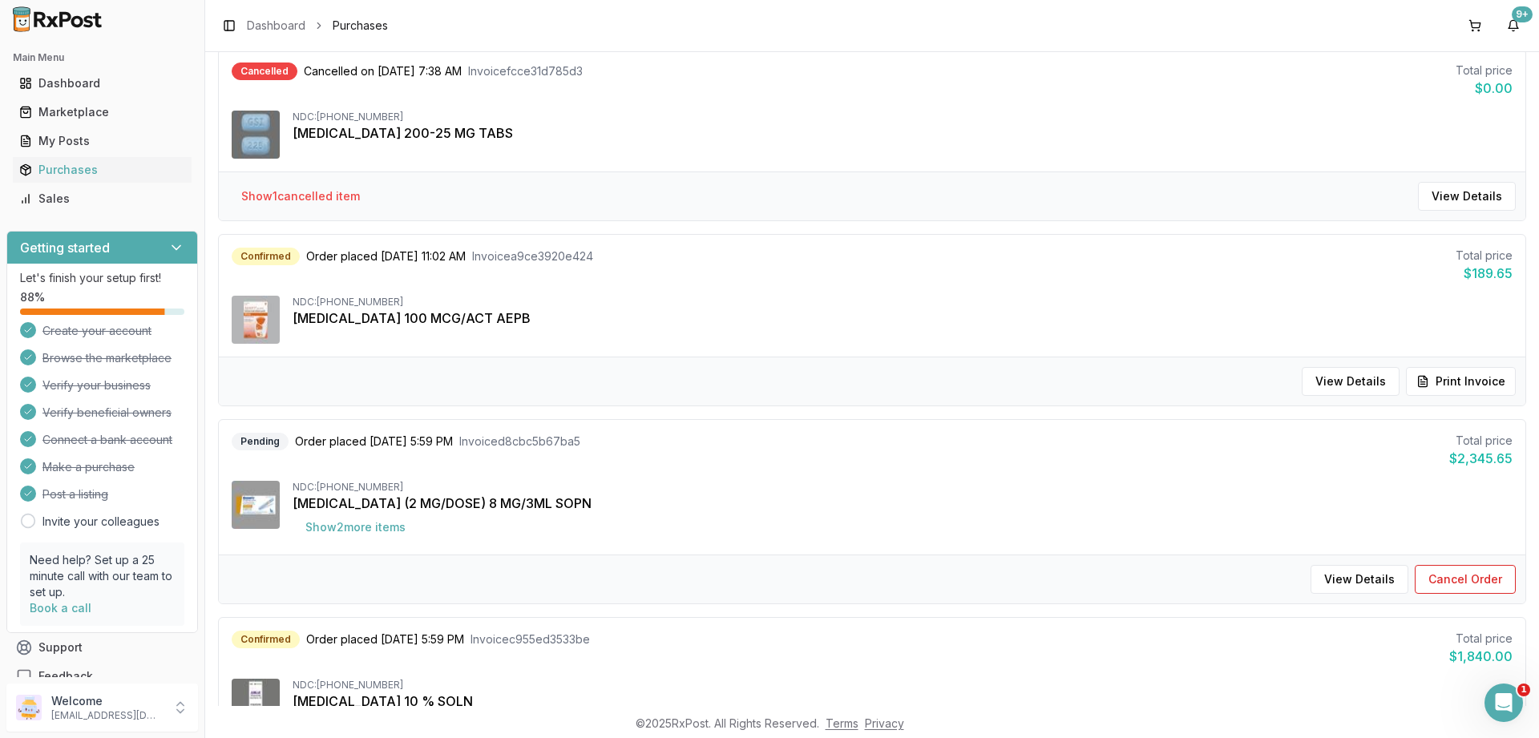
scroll to position [1534, 0]
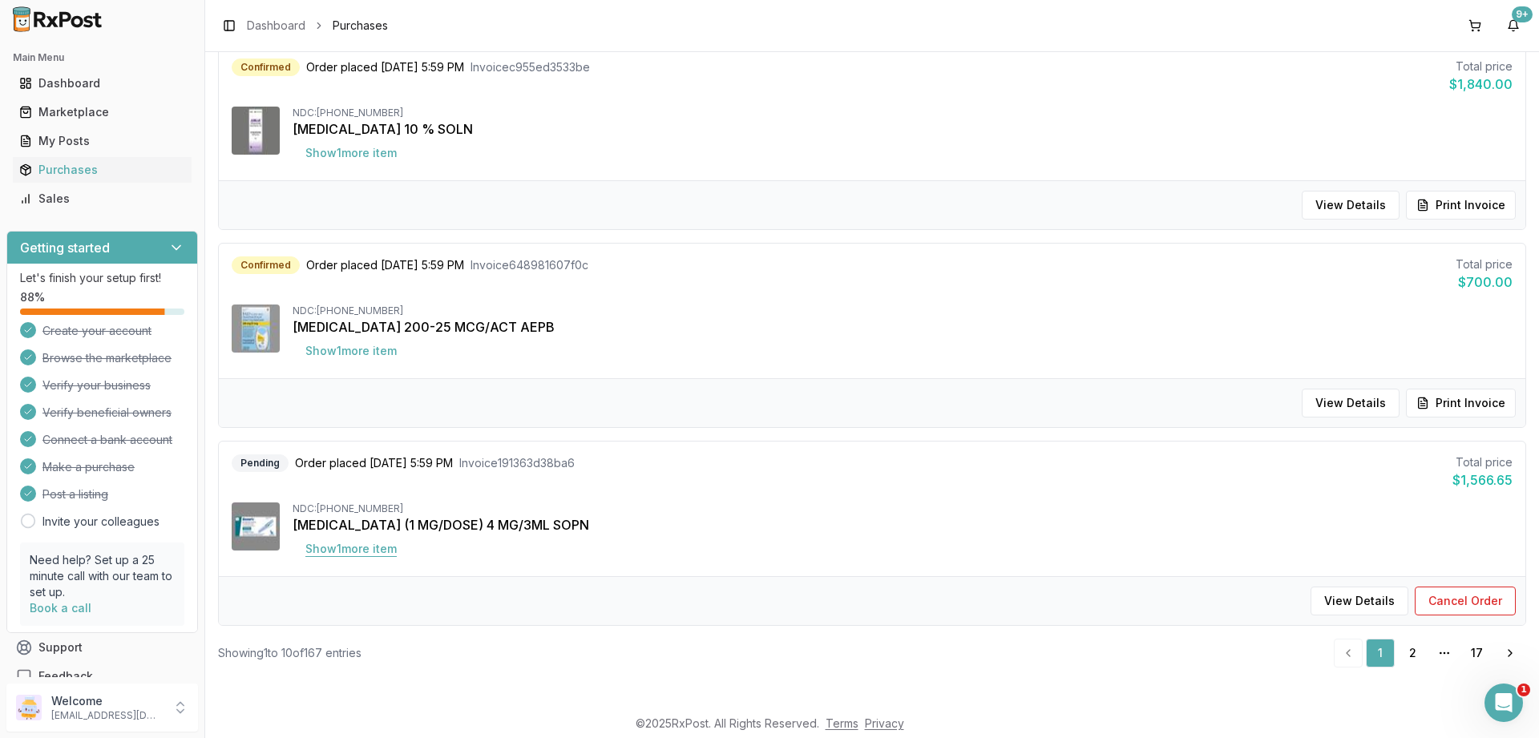
click at [375, 550] on button "Show 1 more item" at bounding box center [351, 549] width 117 height 29
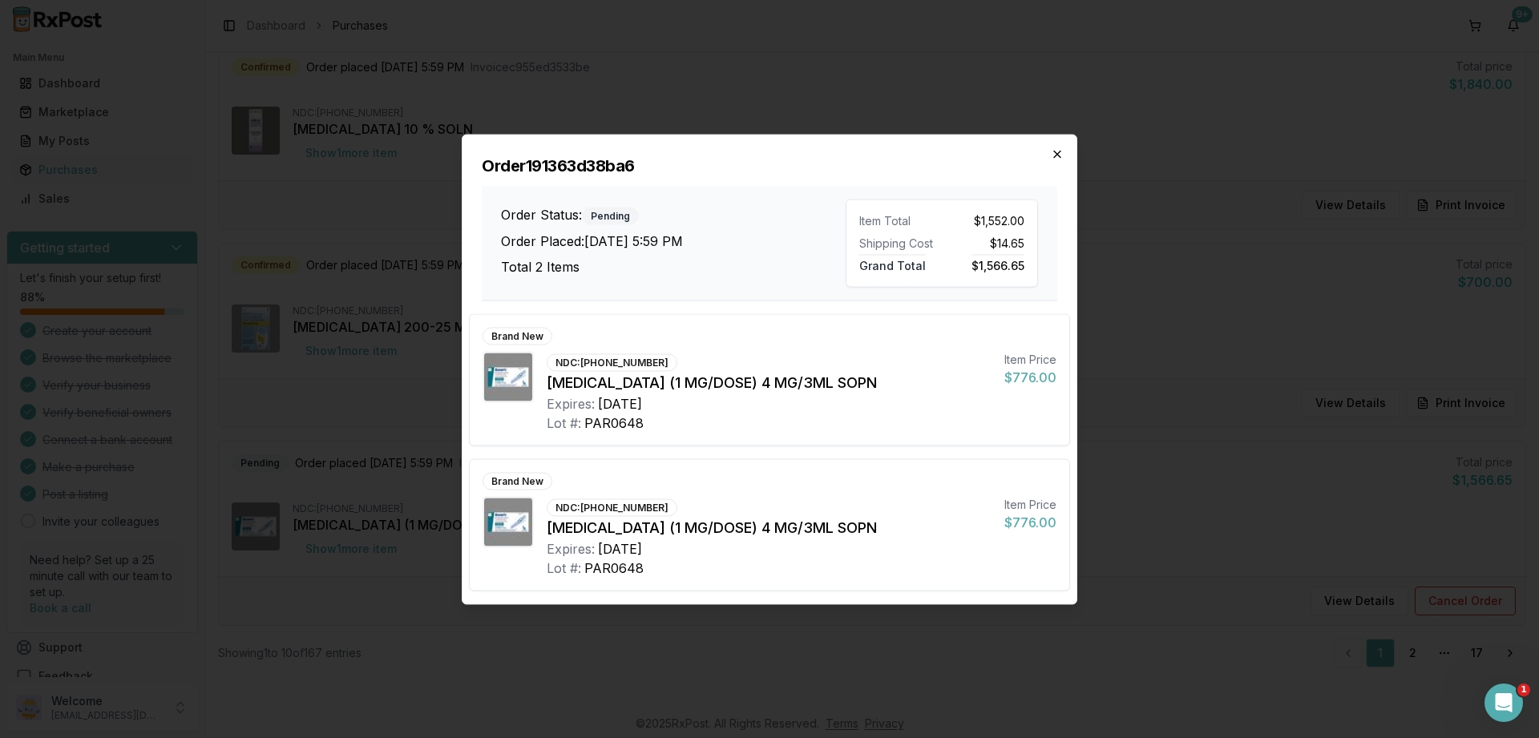
click at [1063, 149] on icon "button" at bounding box center [1057, 153] width 13 height 13
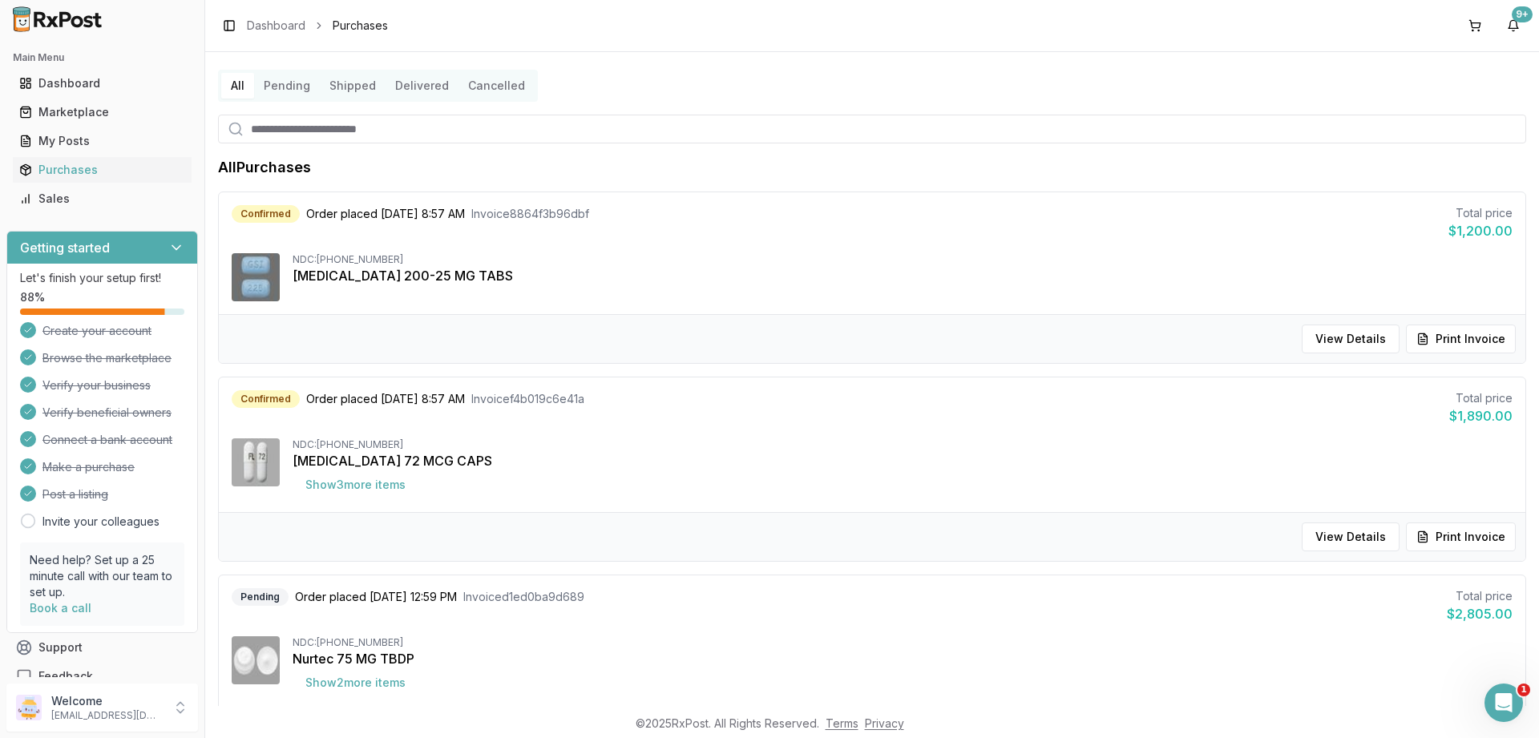
scroll to position [0, 0]
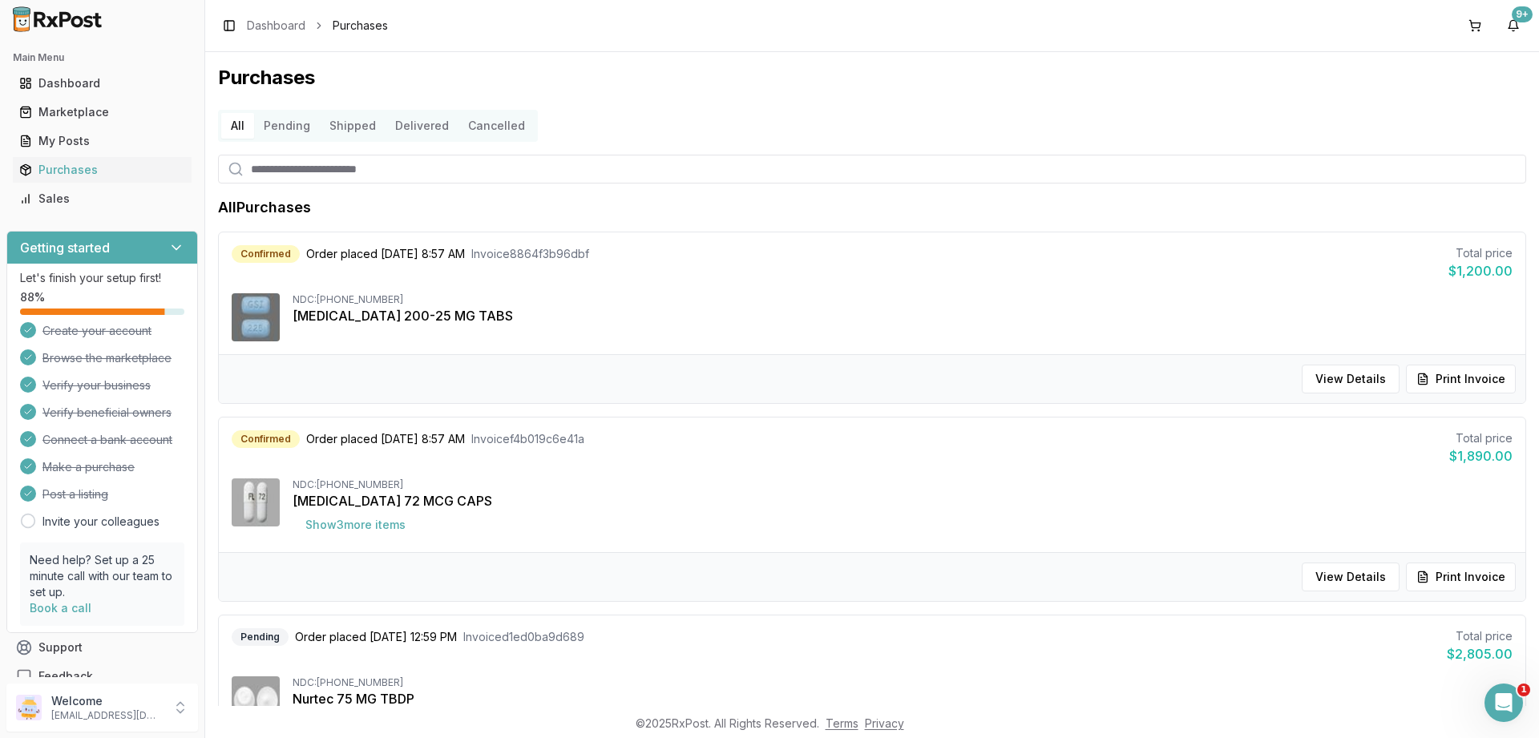
click at [284, 128] on button "Pending" at bounding box center [287, 126] width 66 height 26
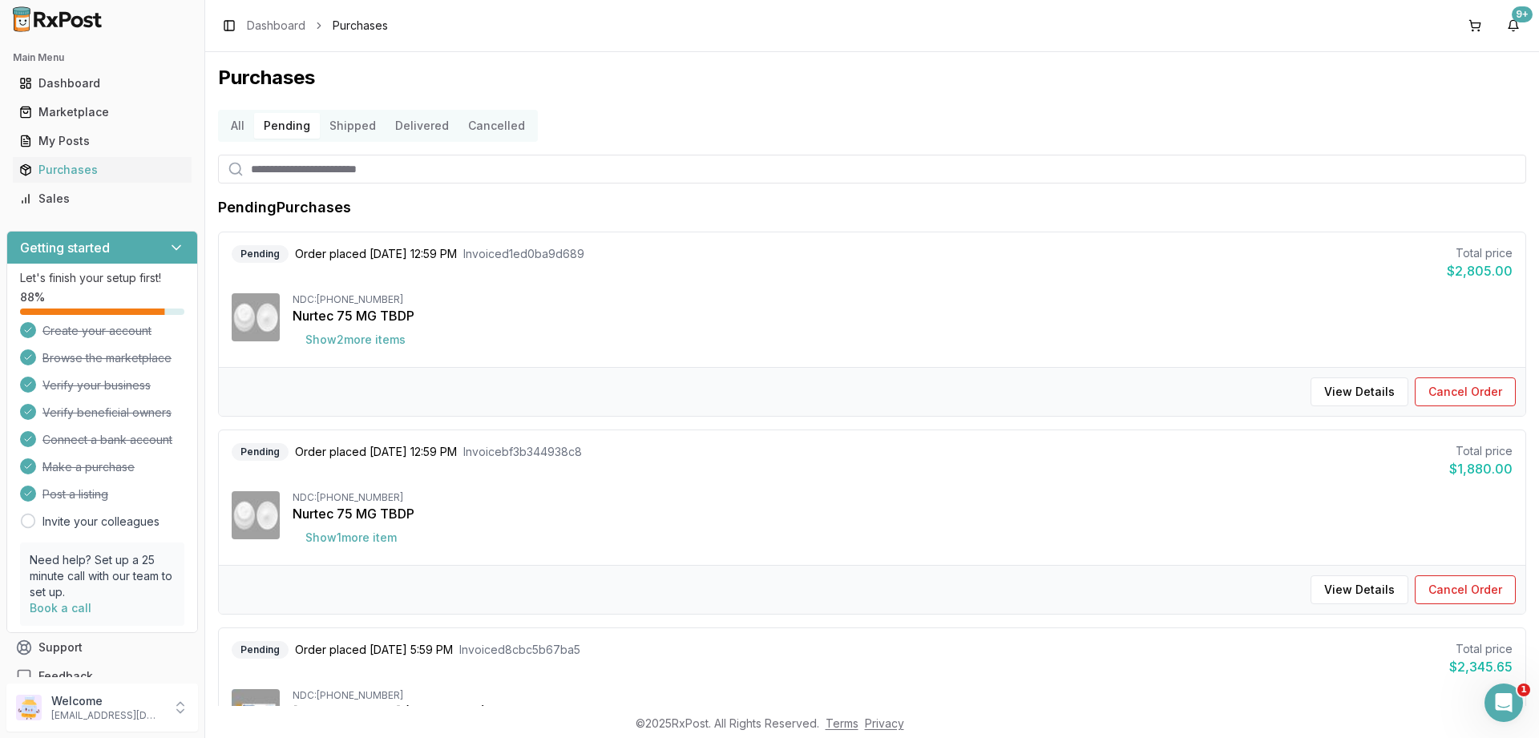
scroll to position [385, 0]
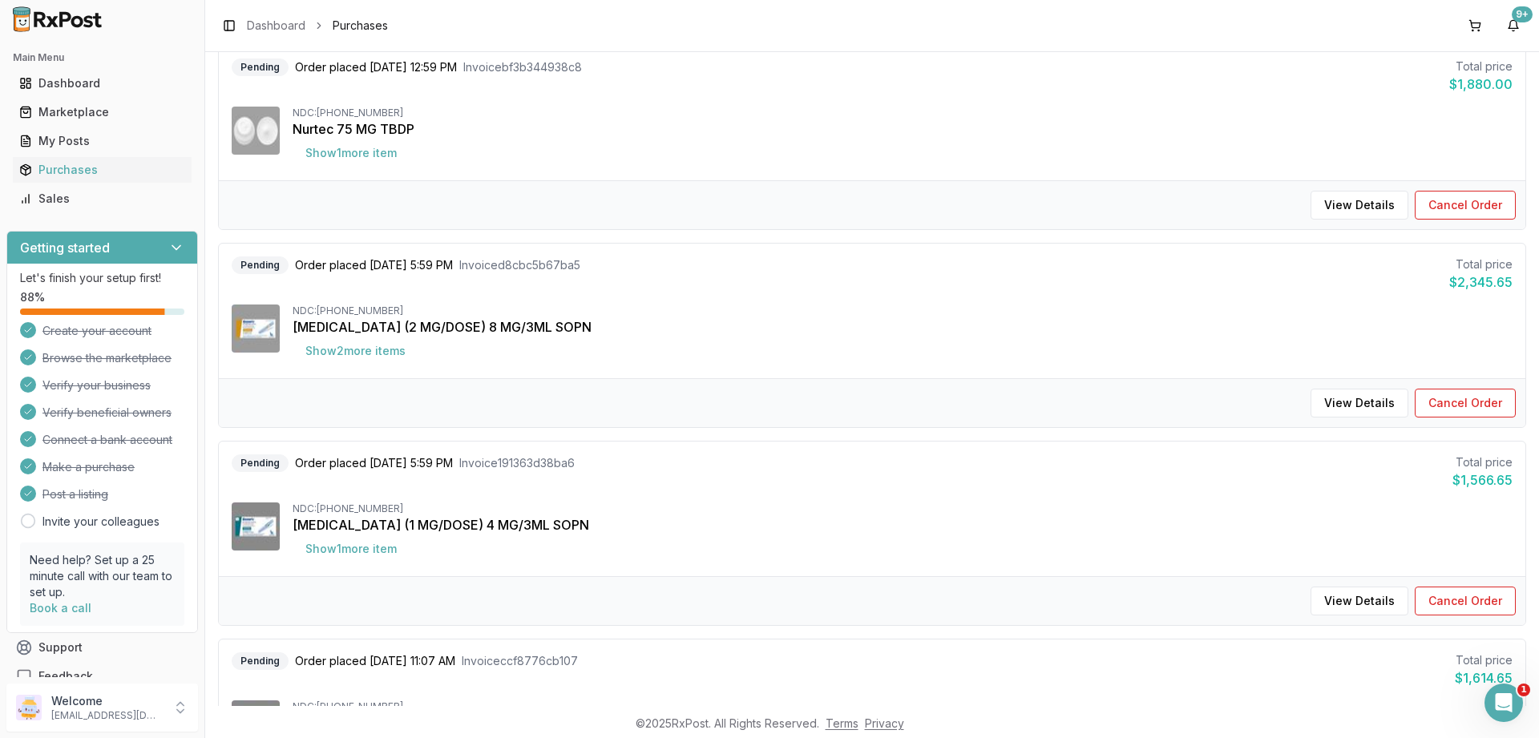
click at [344, 374] on div "Pending Order placed [DATE] 5:59 PM Invoice d8cbc5b67ba5 Total price $2,345.65 …" at bounding box center [872, 311] width 1306 height 135
click at [356, 355] on button "Show 2 more item s" at bounding box center [356, 351] width 126 height 29
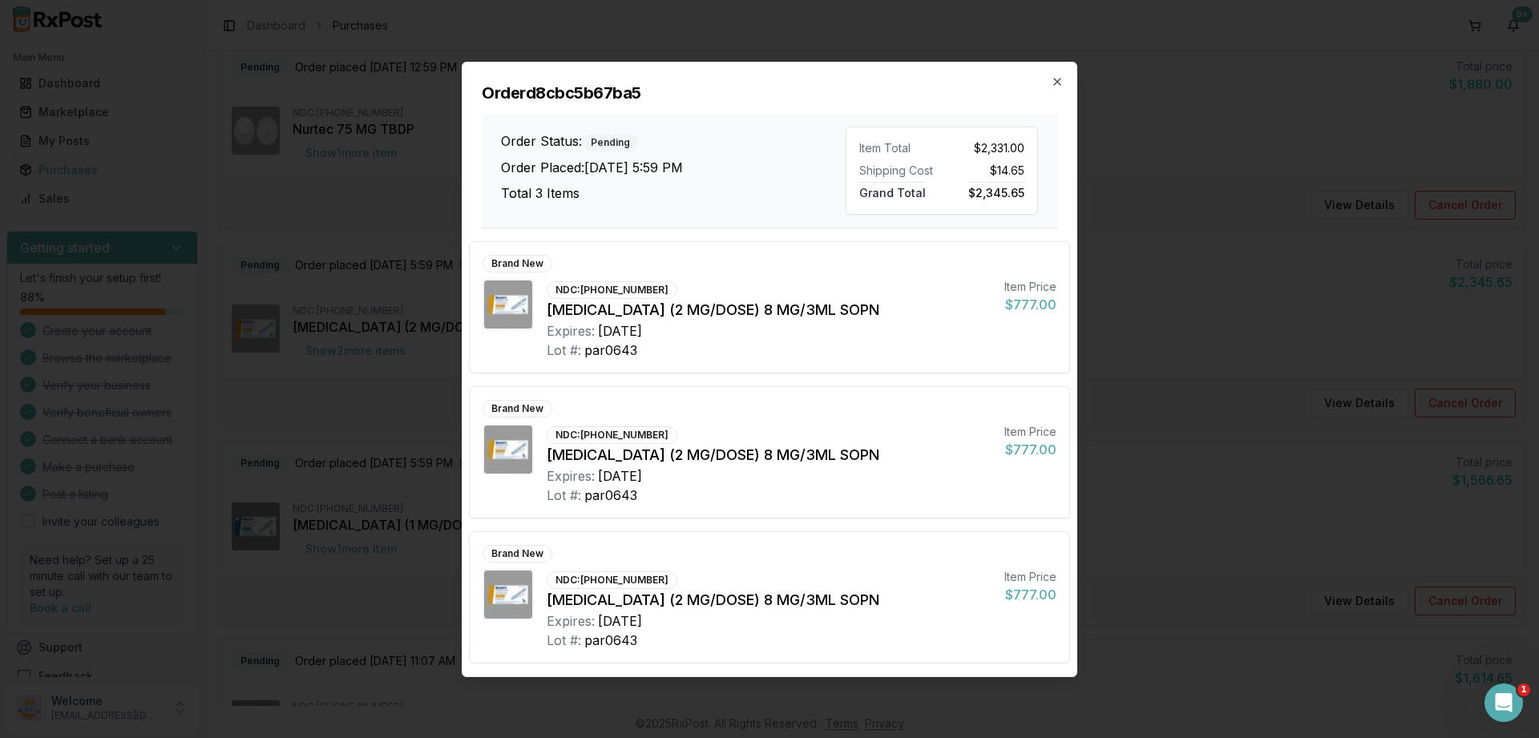
click at [1049, 78] on div "Order d8cbc5b67ba5 Order Status: Pending Order Placed: [DATE] 5:59 PM Total 3 I…" at bounding box center [769, 146] width 614 height 166
click at [1053, 79] on icon "button" at bounding box center [1057, 81] width 13 height 13
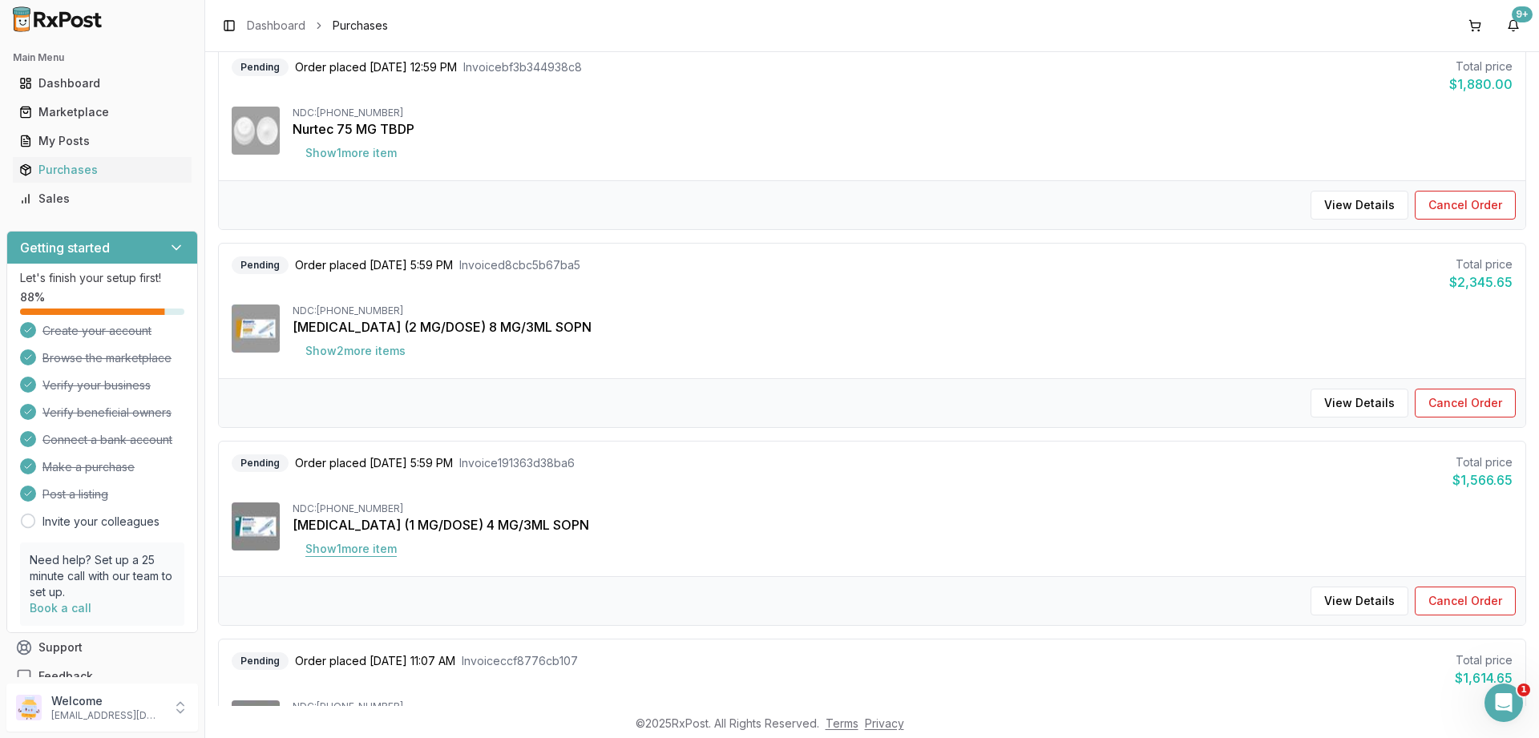
click at [341, 545] on button "Show 1 more item" at bounding box center [351, 549] width 117 height 29
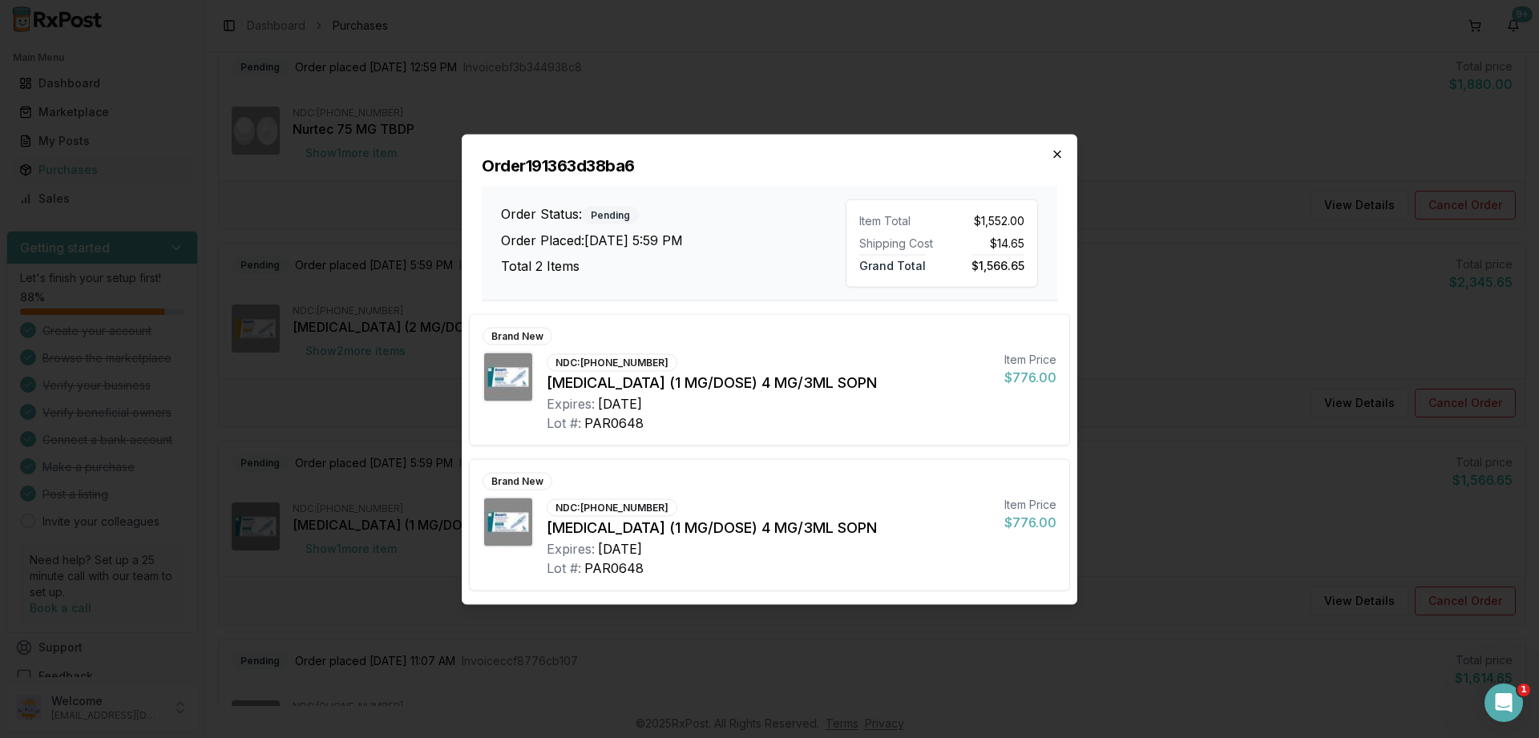
click at [1056, 159] on icon "button" at bounding box center [1057, 153] width 13 height 13
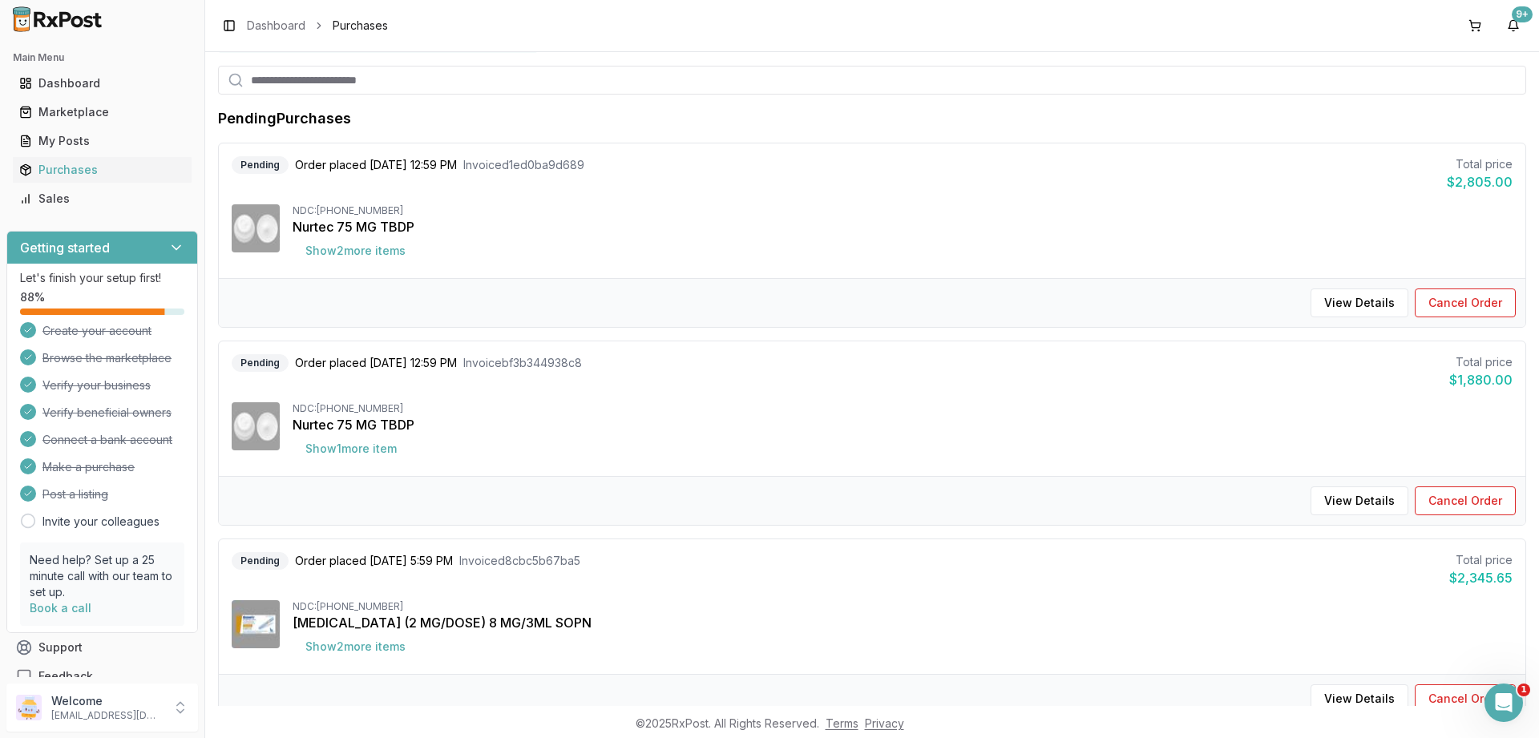
scroll to position [0, 0]
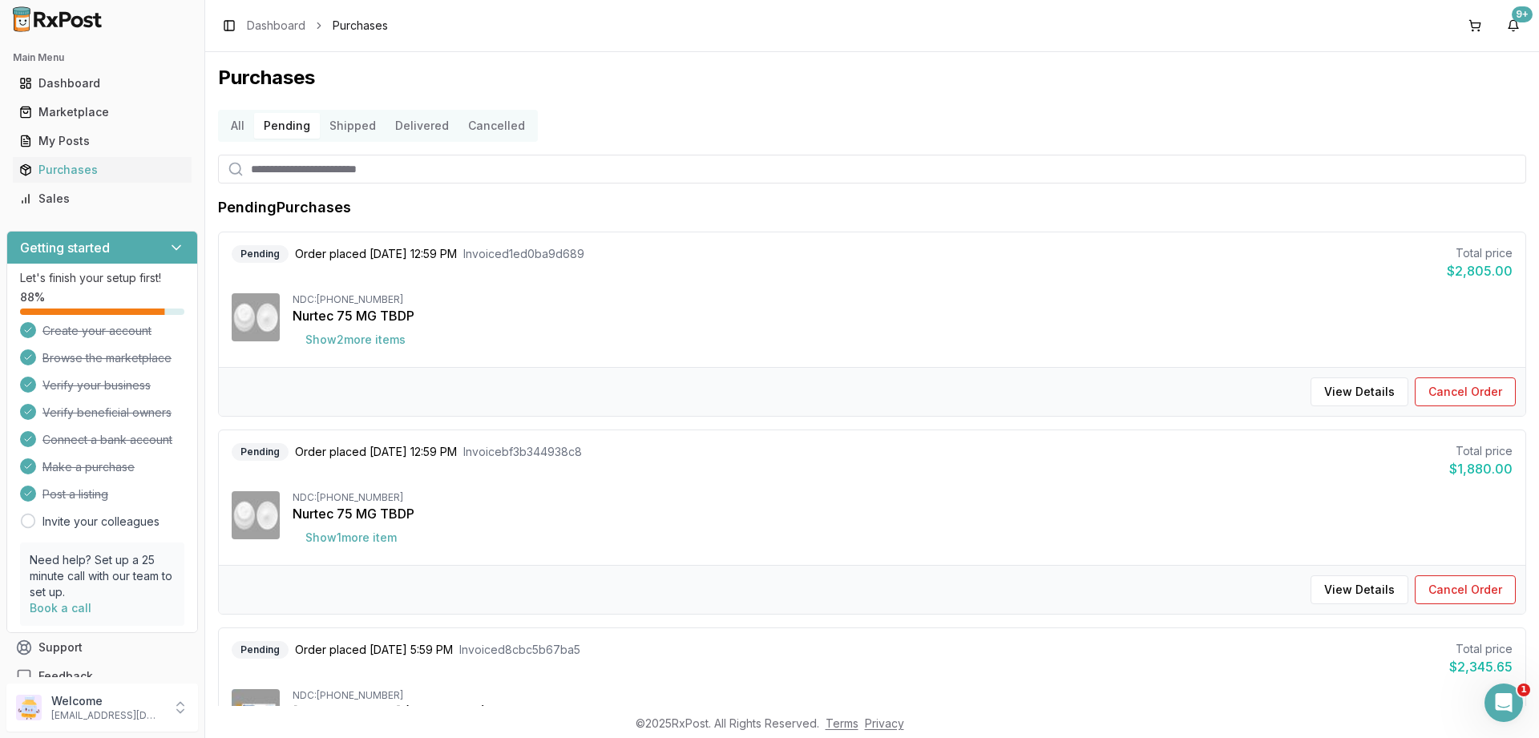
click at [361, 133] on button "Shipped" at bounding box center [353, 126] width 66 height 26
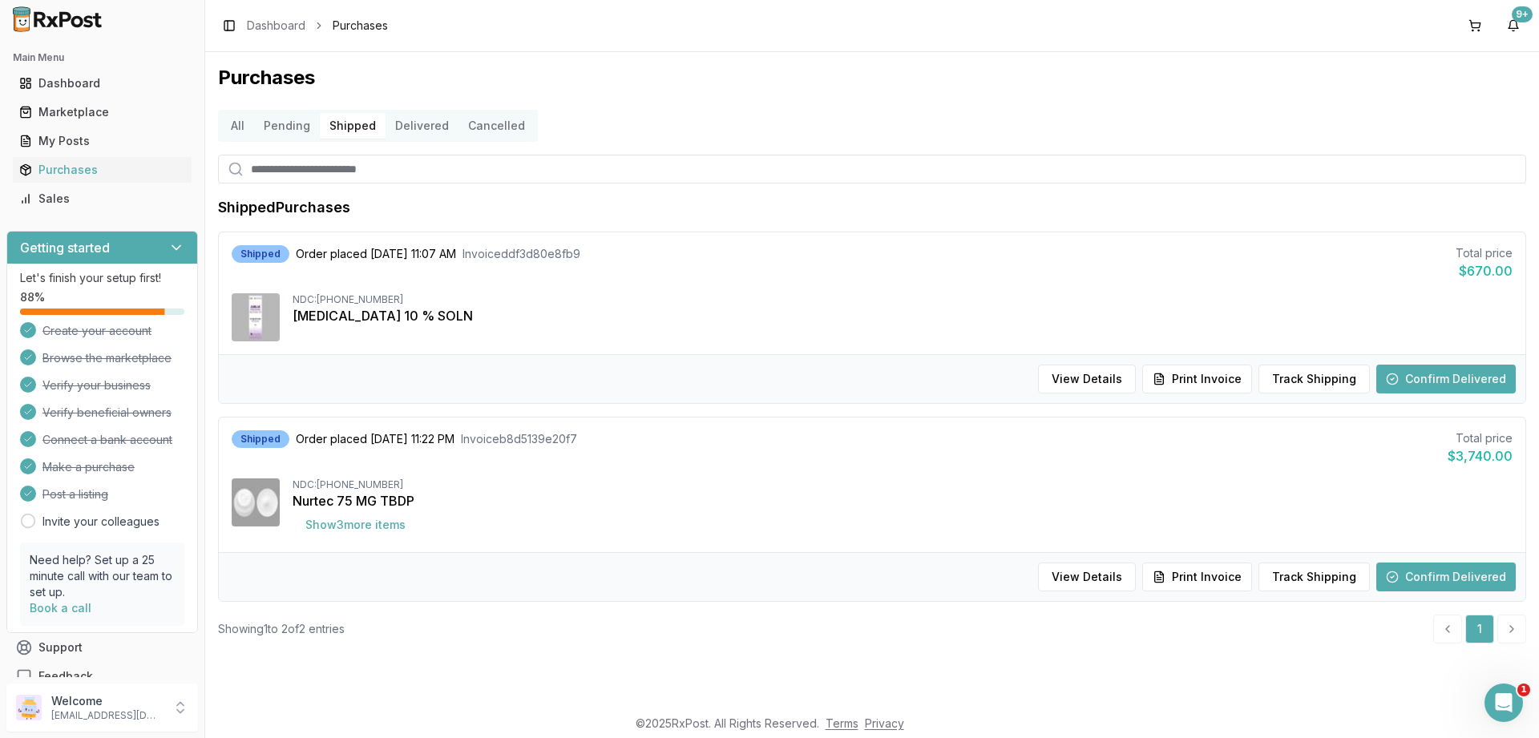
click at [425, 128] on button "Delivered" at bounding box center [422, 126] width 73 height 26
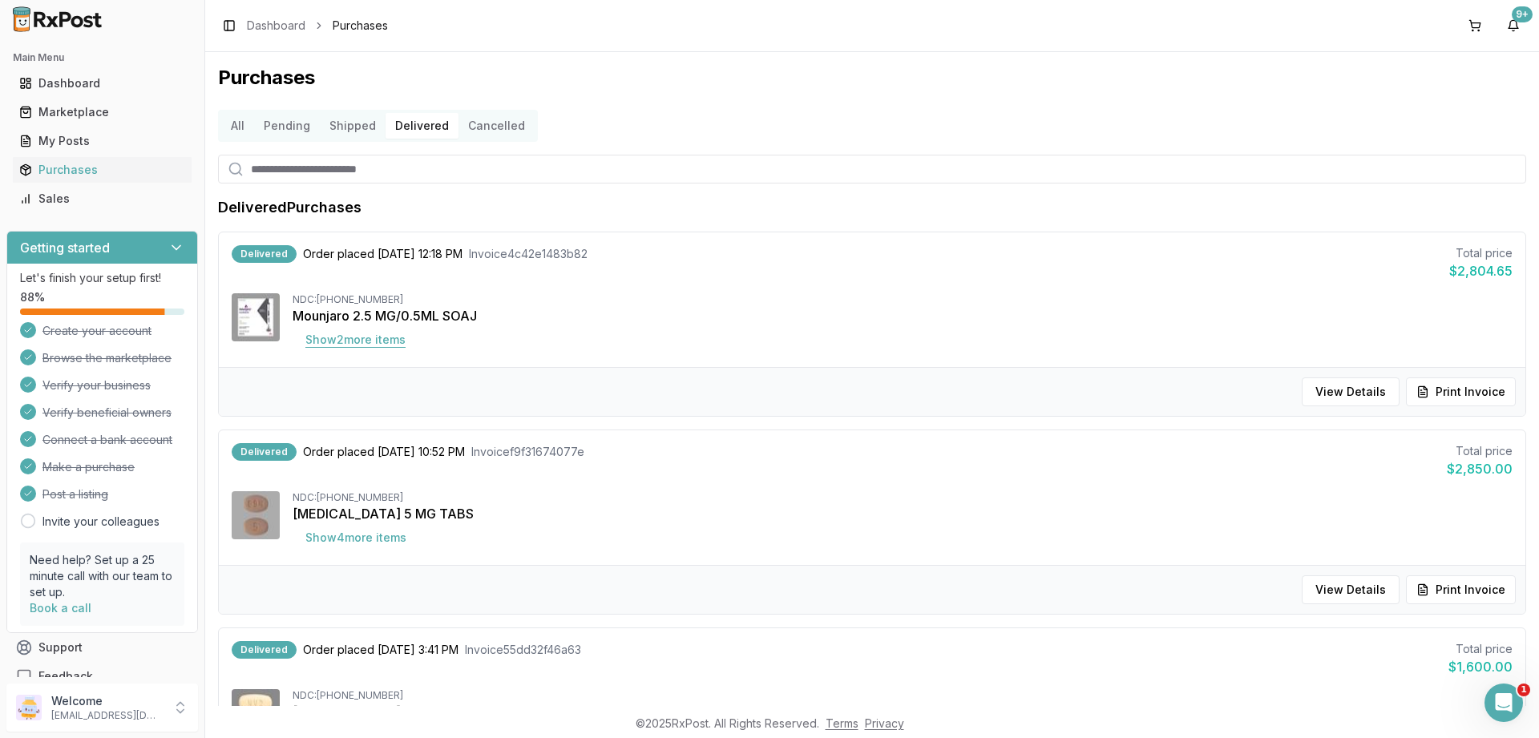
click at [397, 345] on button "Show 2 more item s" at bounding box center [356, 339] width 126 height 29
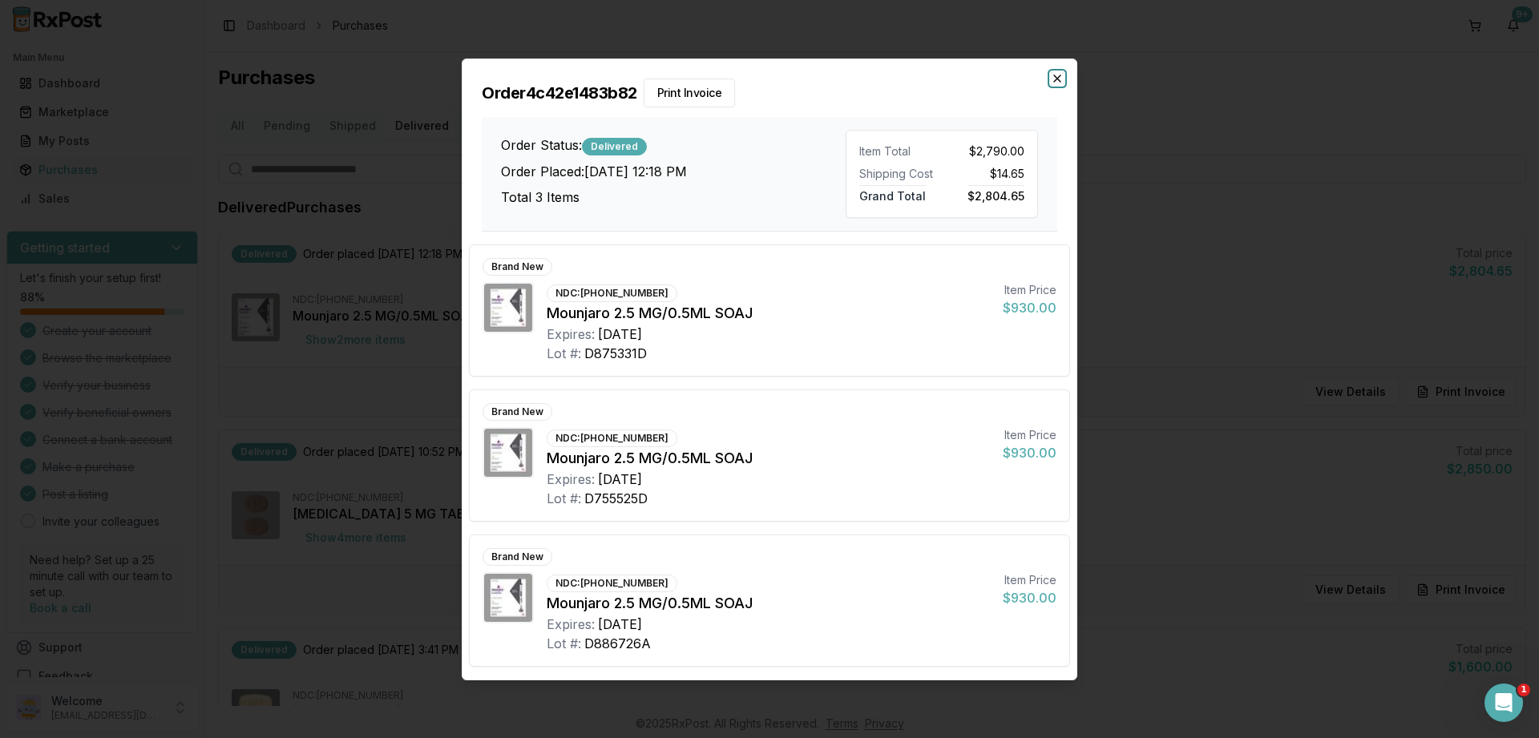
click at [1055, 79] on icon "button" at bounding box center [1057, 78] width 13 height 13
